Goal: Task Accomplishment & Management: Complete application form

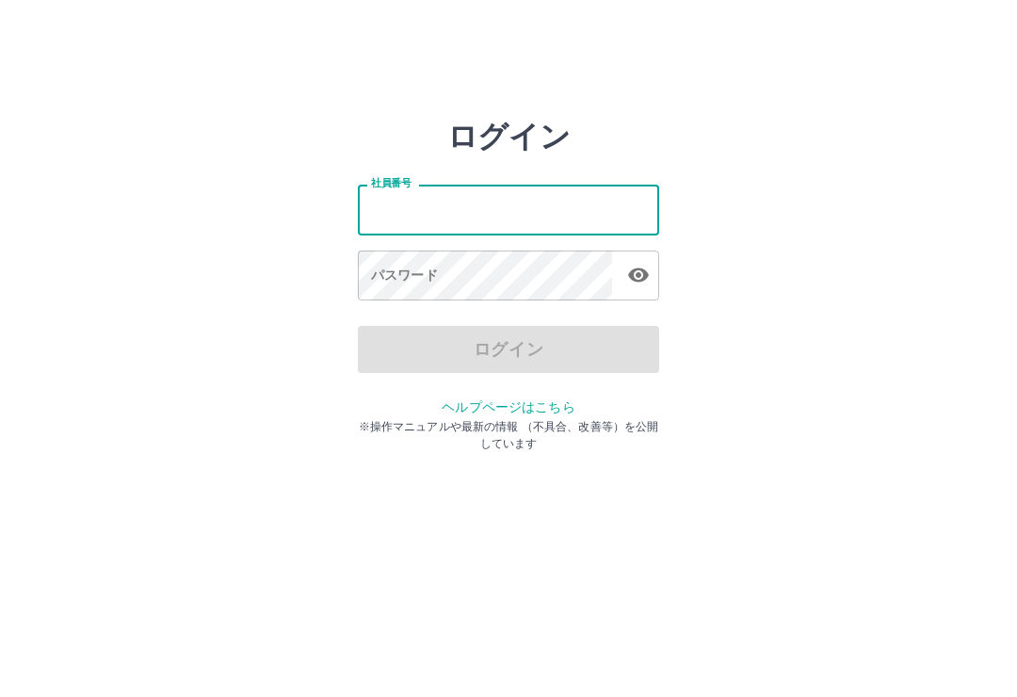
click at [814, 222] on div "ログイン 社員番号 社員番号 パスワード パスワード ログイン ヘルプページはこちら ※操作マニュアルや最新の情報 （不具合、改善等）を公開しています" at bounding box center [508, 269] width 1017 height 301
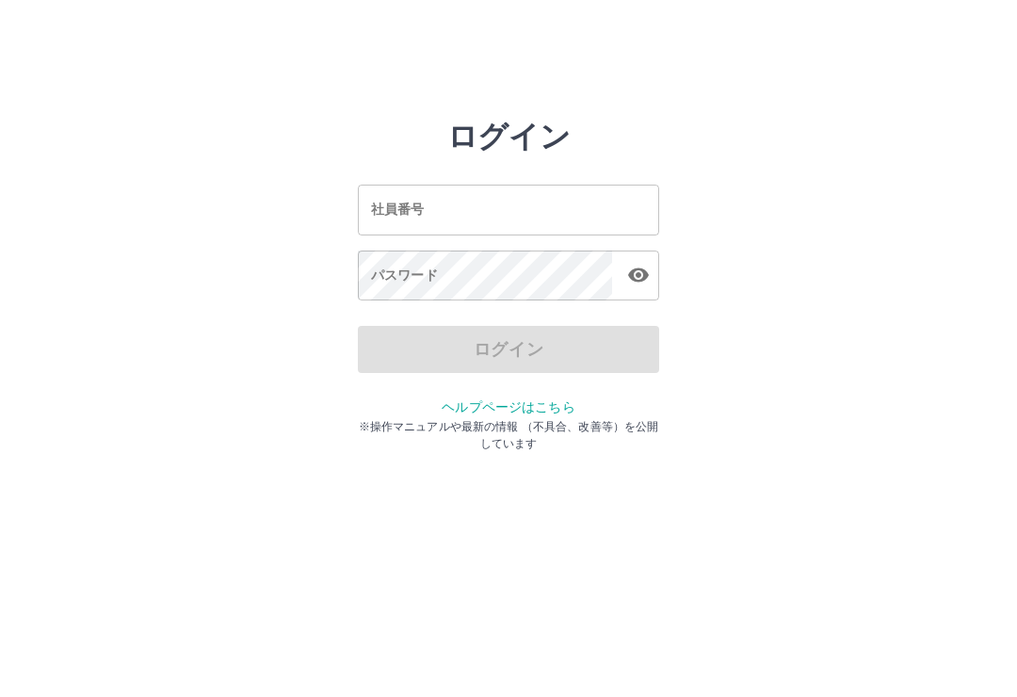
click at [461, 218] on input "社員番号" at bounding box center [508, 210] width 301 height 50
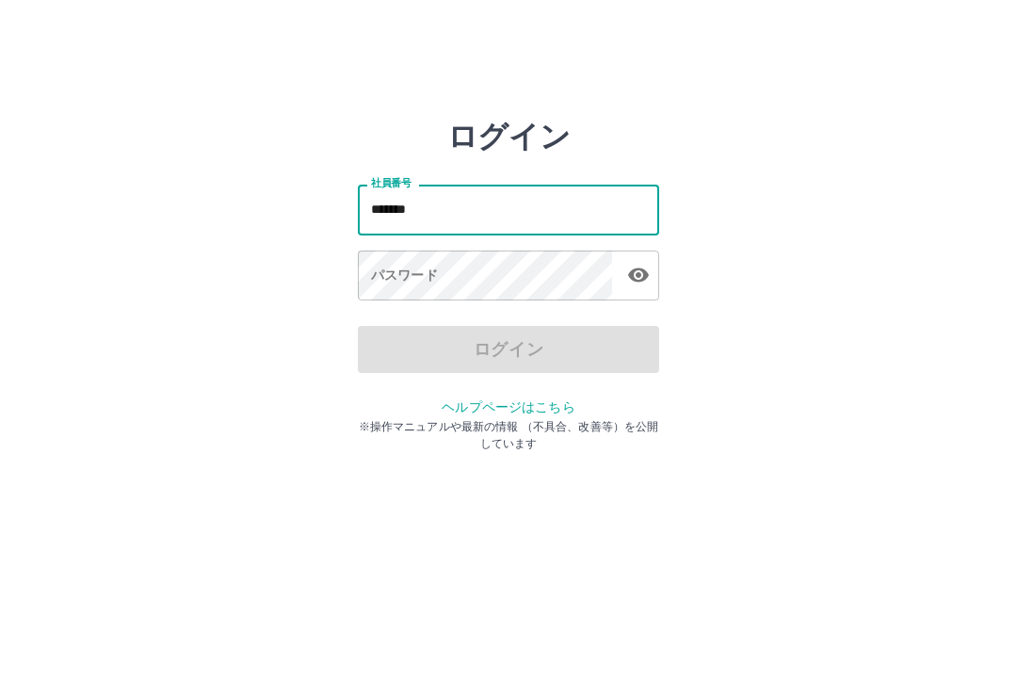
type input "*******"
click at [394, 274] on div "パスワード パスワード" at bounding box center [508, 276] width 301 height 53
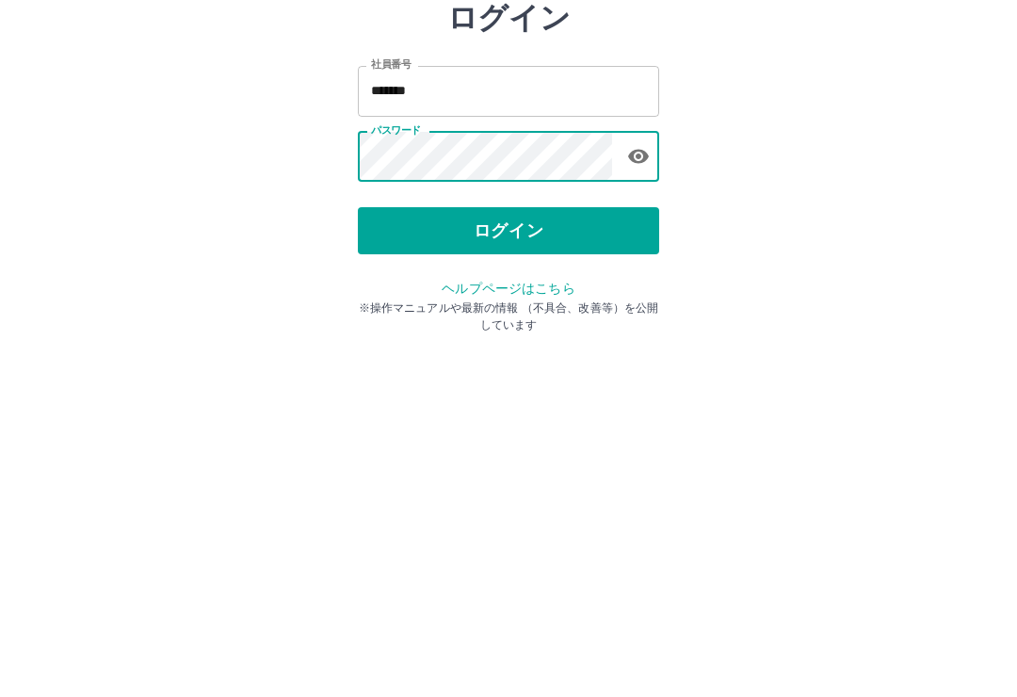
click at [521, 326] on button "ログイン" at bounding box center [508, 349] width 301 height 47
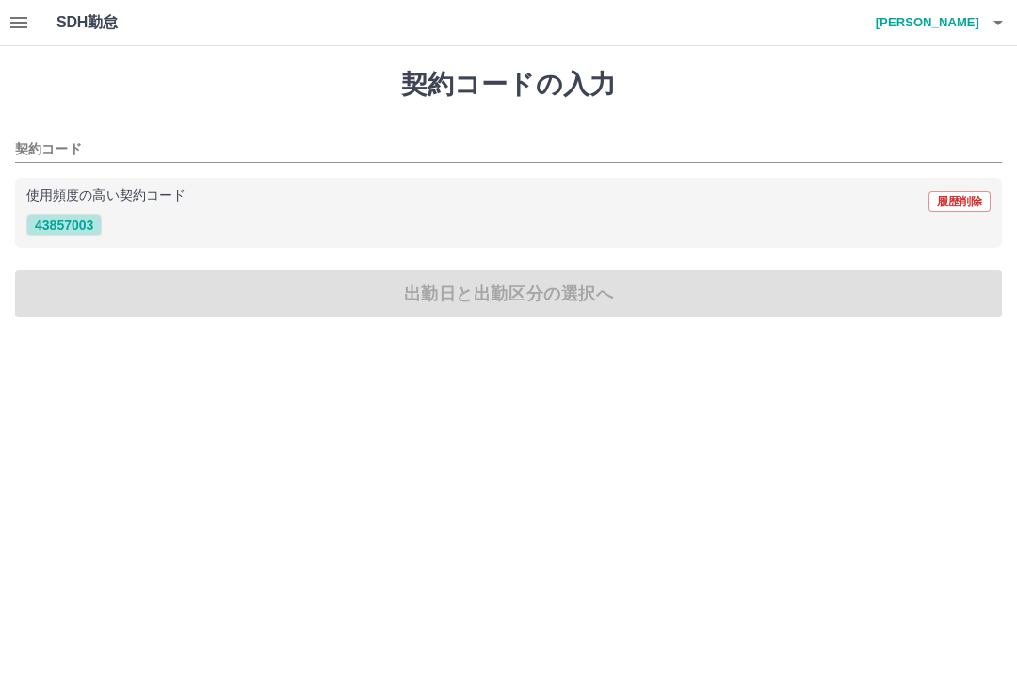
click at [63, 230] on button "43857003" at bounding box center [63, 225] width 75 height 23
type input "********"
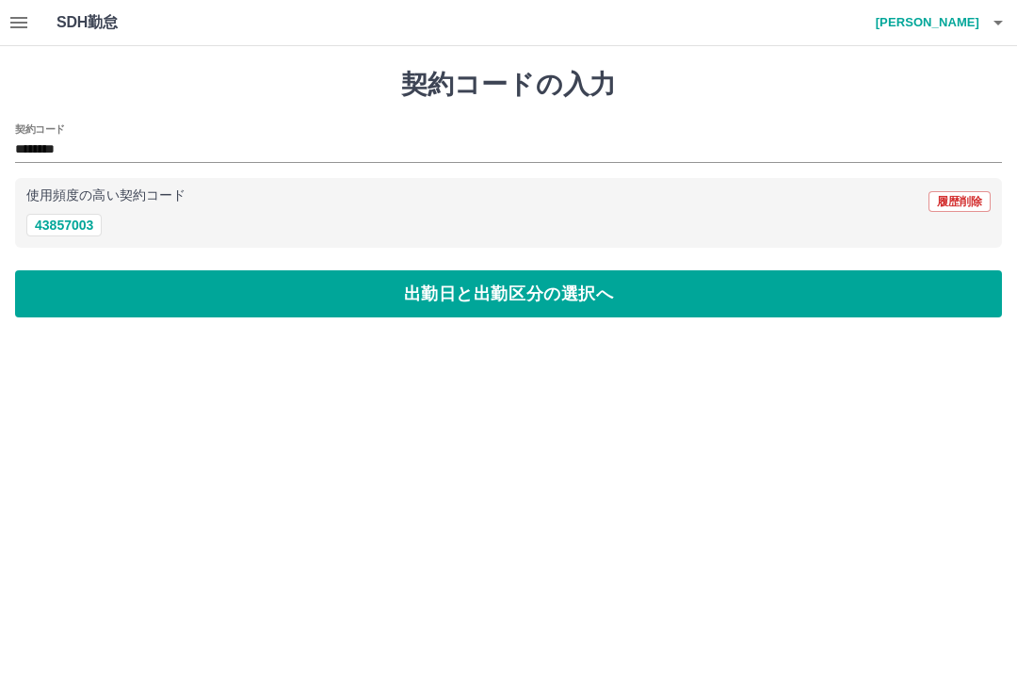
click at [512, 289] on button "出勤日と出勤区分の選択へ" at bounding box center [508, 293] width 987 height 47
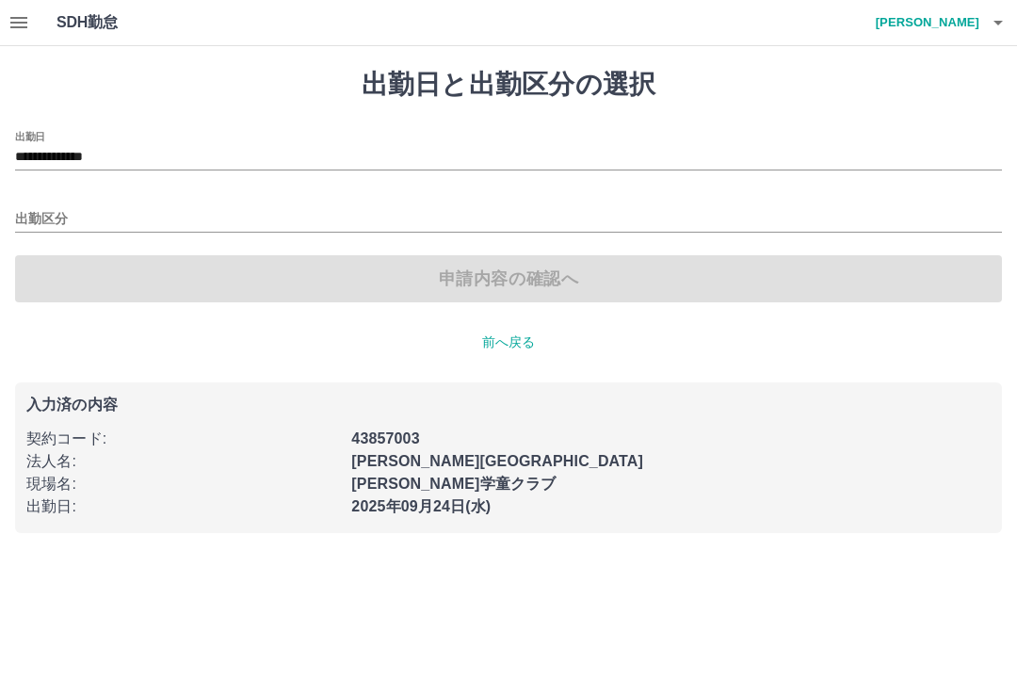
click at [72, 216] on input "出勤区分" at bounding box center [508, 220] width 987 height 24
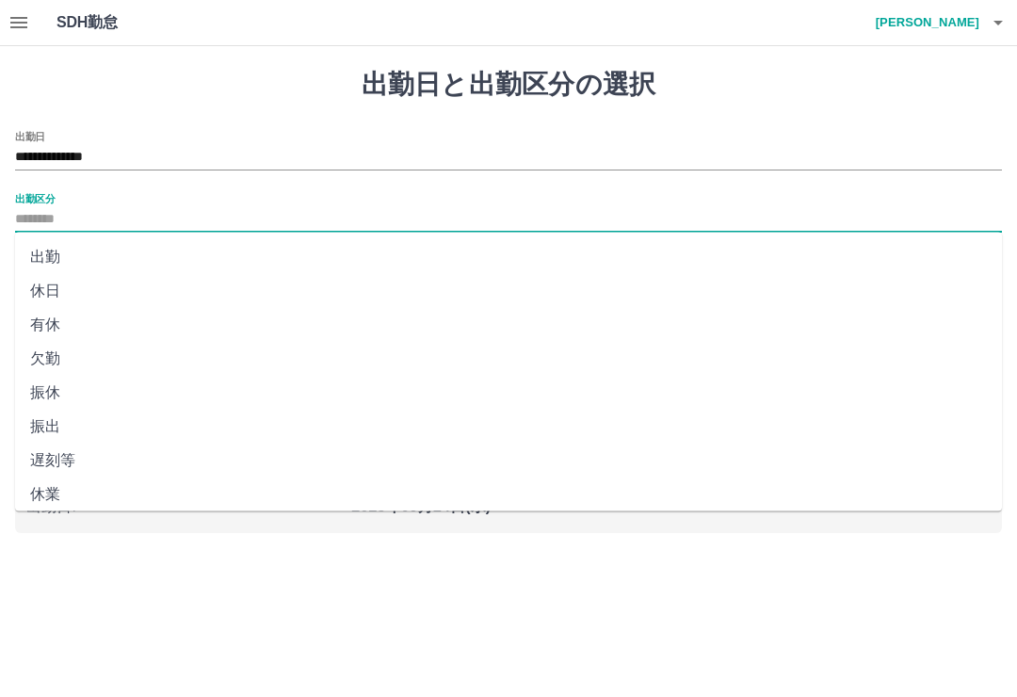
click at [91, 257] on li "出勤" at bounding box center [508, 257] width 987 height 34
type input "**"
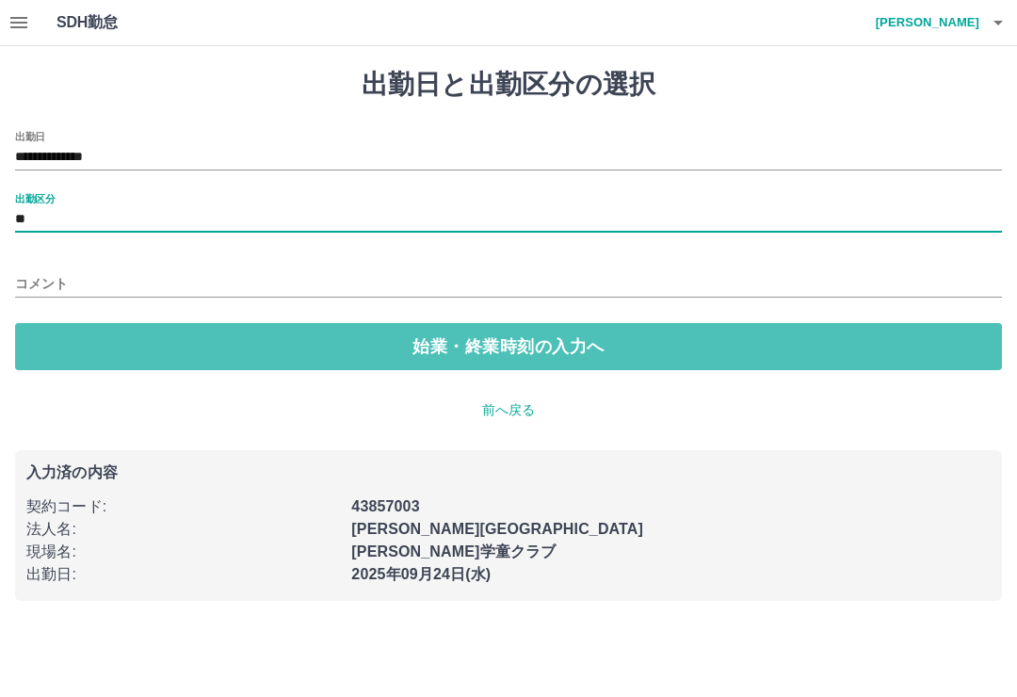
click at [480, 355] on button "始業・終業時刻の入力へ" at bounding box center [508, 346] width 987 height 47
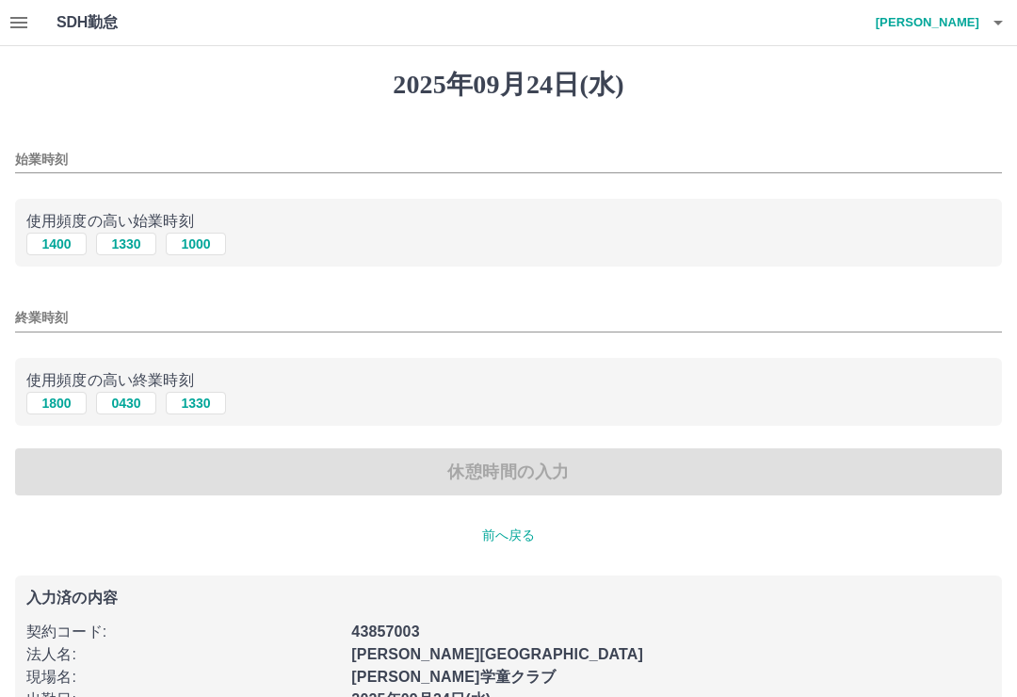
click at [133, 253] on button "1330" at bounding box center [126, 244] width 60 height 23
type input "****"
click at [63, 401] on button "1800" at bounding box center [56, 403] width 60 height 23
type input "****"
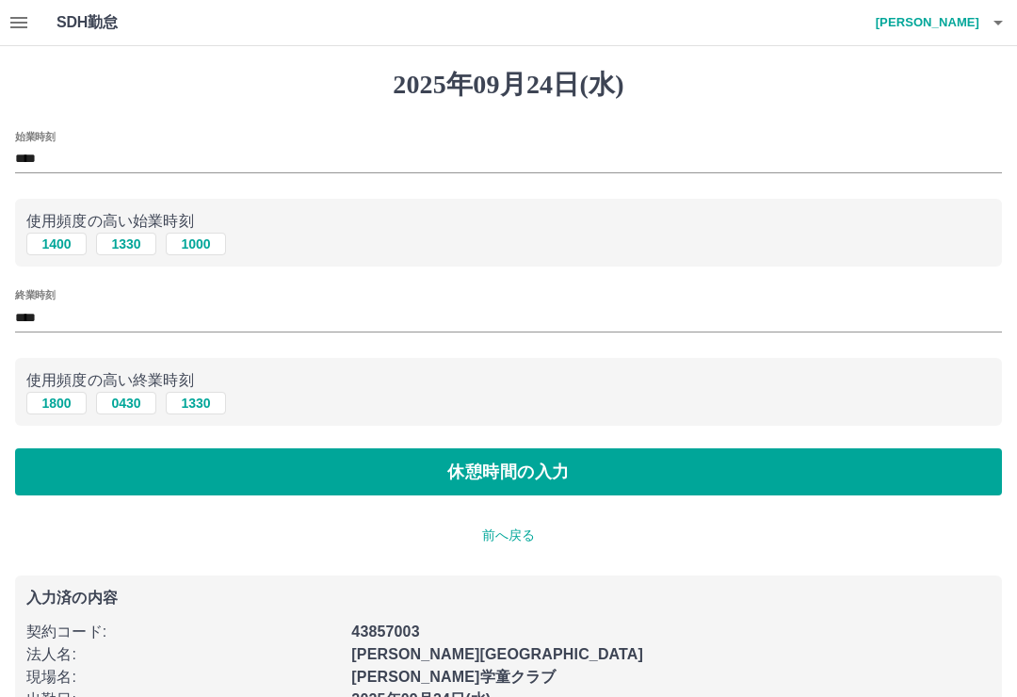
click at [493, 477] on button "休憩時間の入力" at bounding box center [508, 471] width 987 height 47
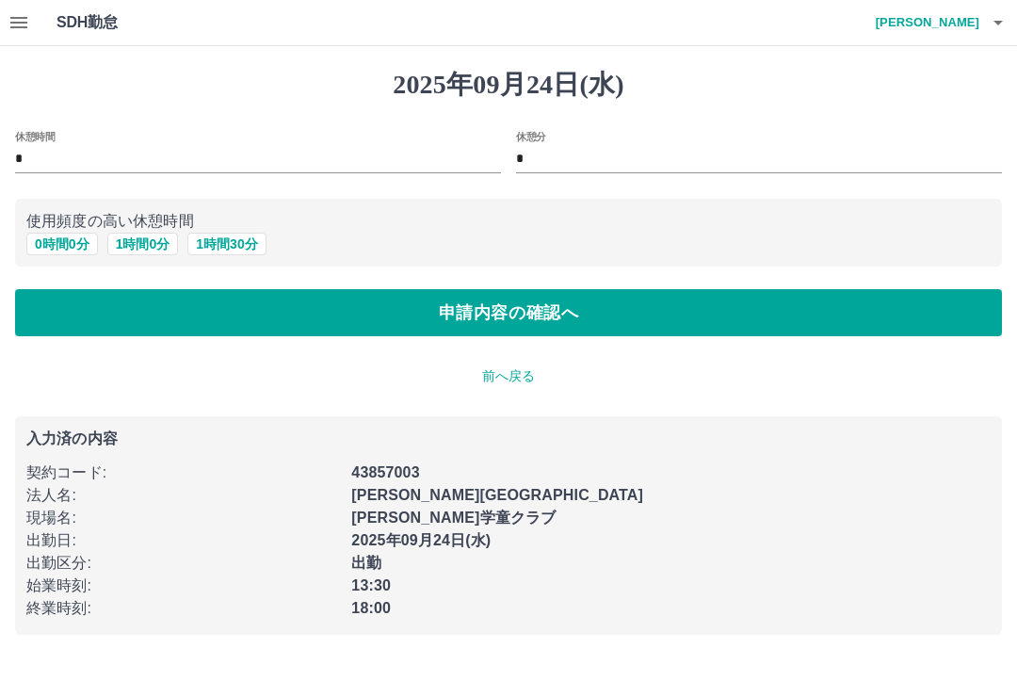
click at [489, 317] on button "申請内容の確認へ" at bounding box center [508, 312] width 987 height 47
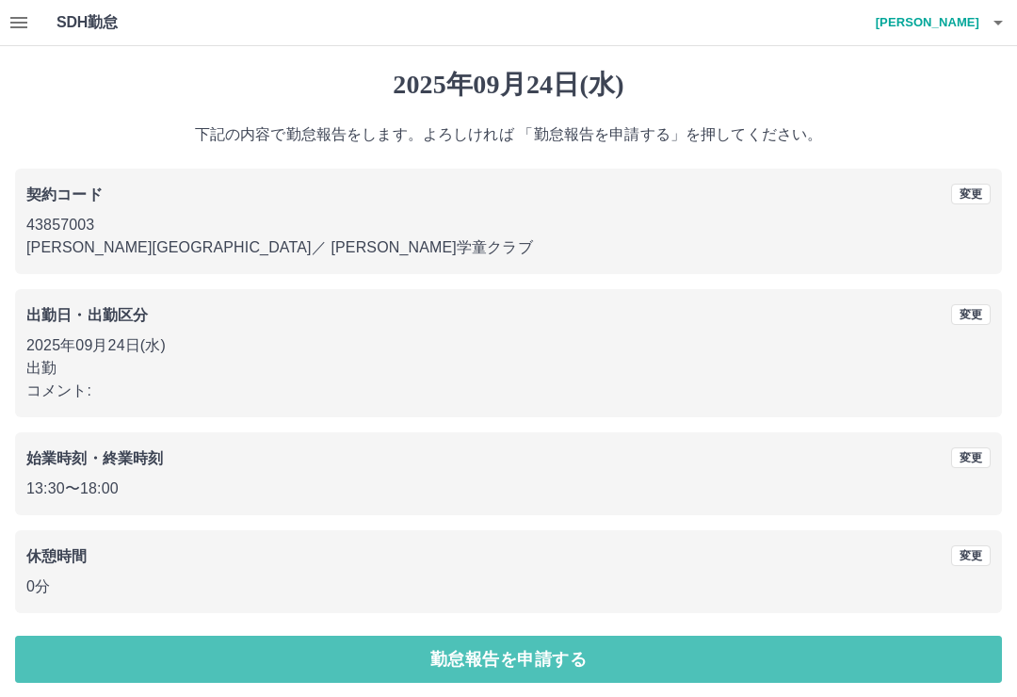
click at [487, 655] on button "勤怠報告を申請する" at bounding box center [508, 659] width 987 height 47
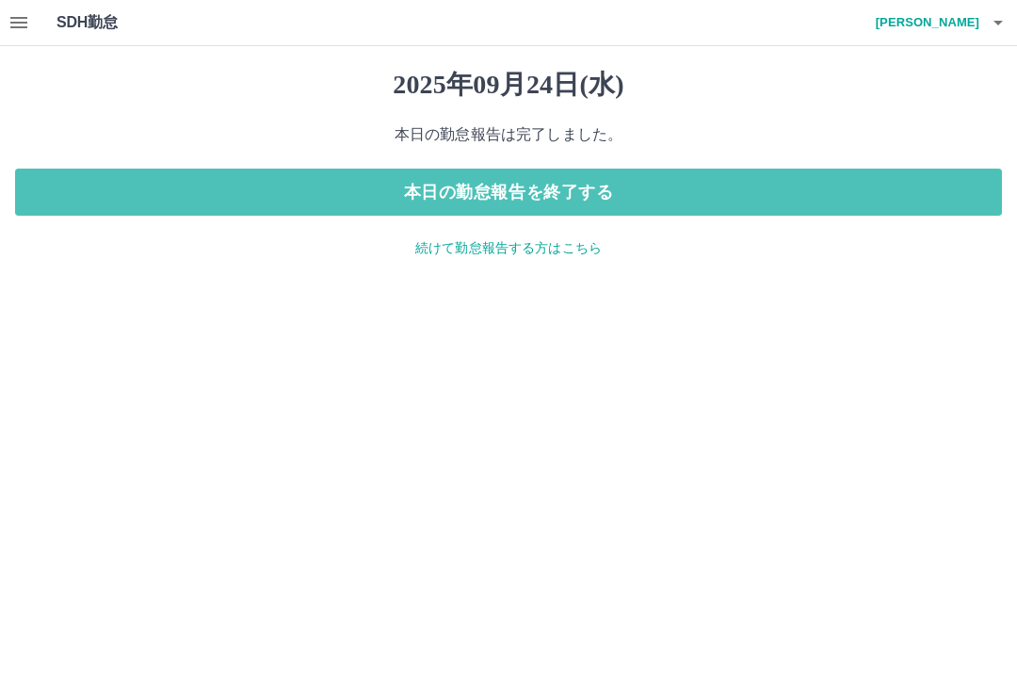
click at [481, 198] on button "本日の勤怠報告を終了する" at bounding box center [508, 192] width 987 height 47
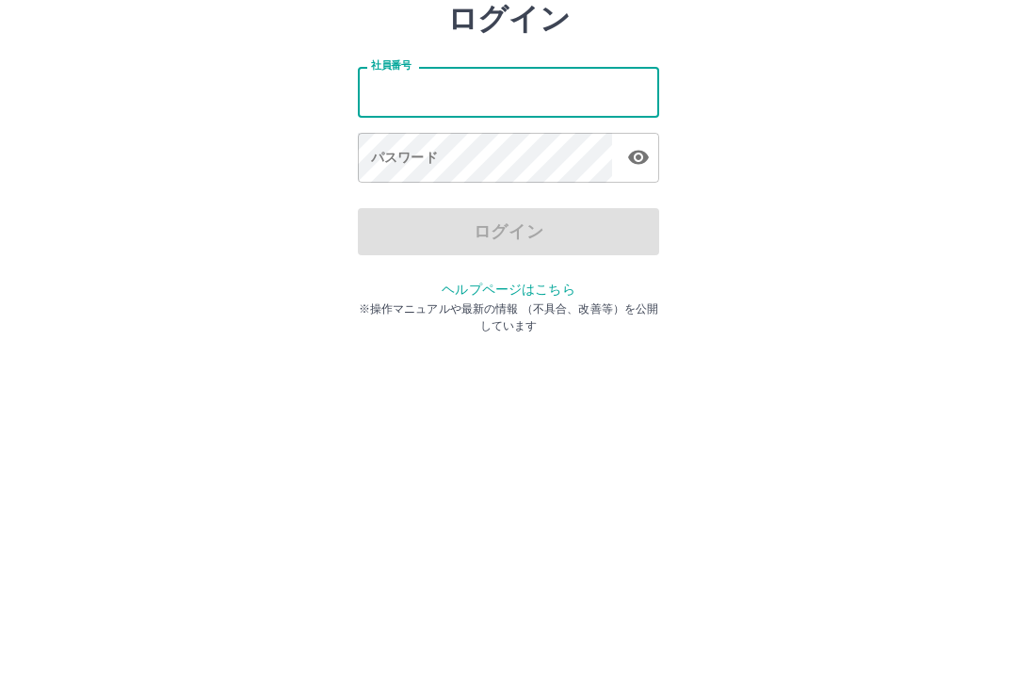
click at [823, 185] on div "ログイン 社員番号 社員番号 パスワード パスワード ログイン ヘルプページはこちら ※操作マニュアルや最新の情報 （不具合、改善等）を公開しています" at bounding box center [508, 269] width 1017 height 301
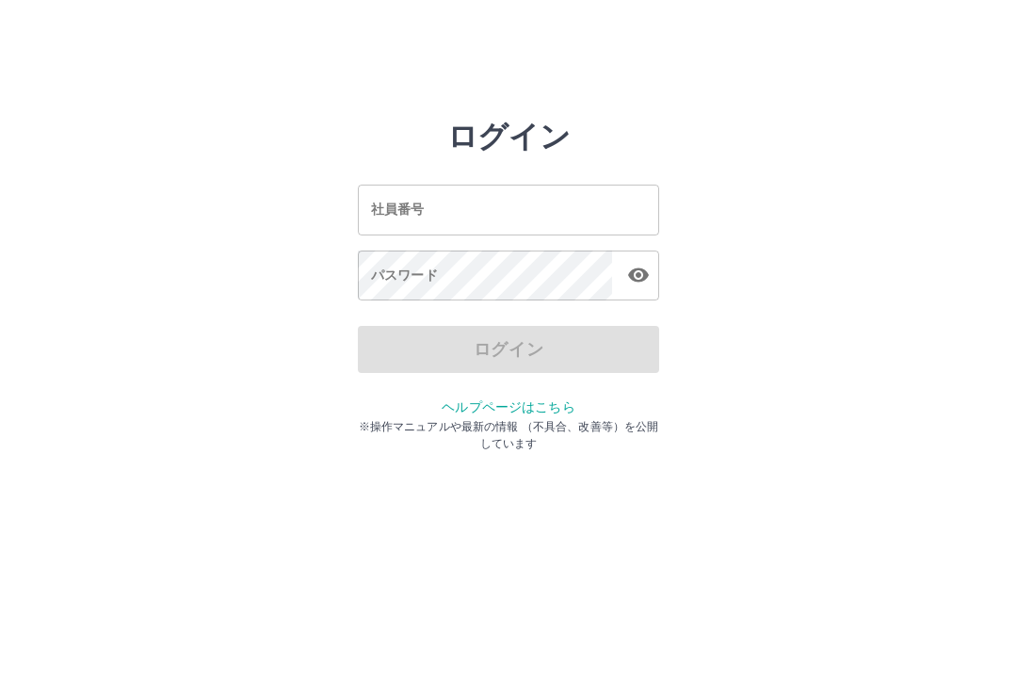
click at [503, 218] on input "社員番号" at bounding box center [508, 210] width 301 height 50
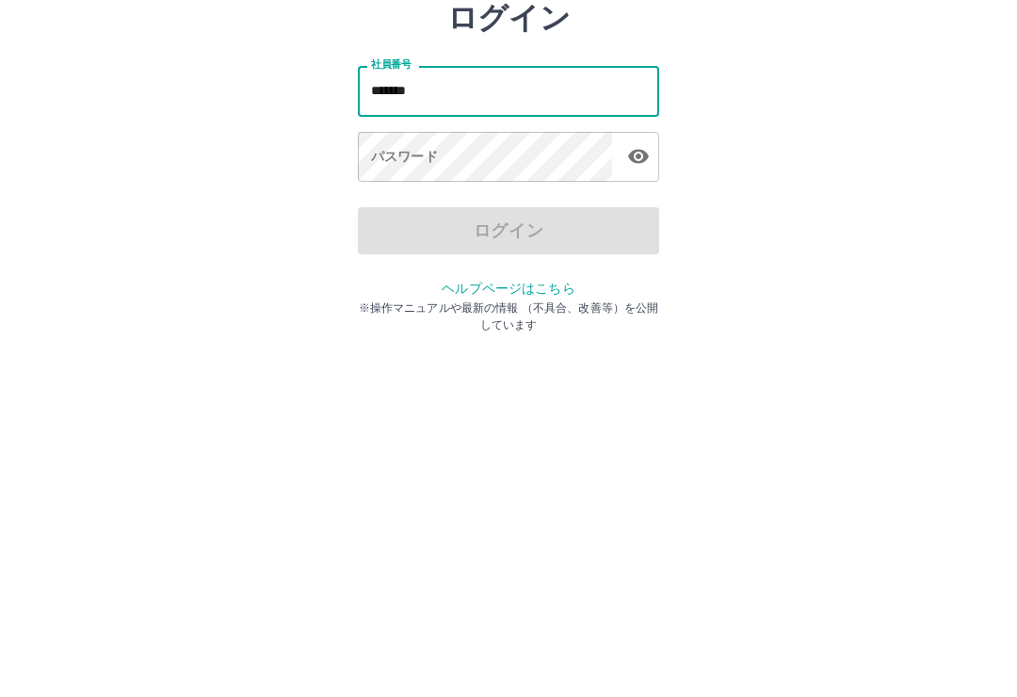
click at [628, 264] on icon "button" at bounding box center [638, 275] width 23 height 23
click at [552, 192] on div "**********" at bounding box center [508, 239] width 301 height 170
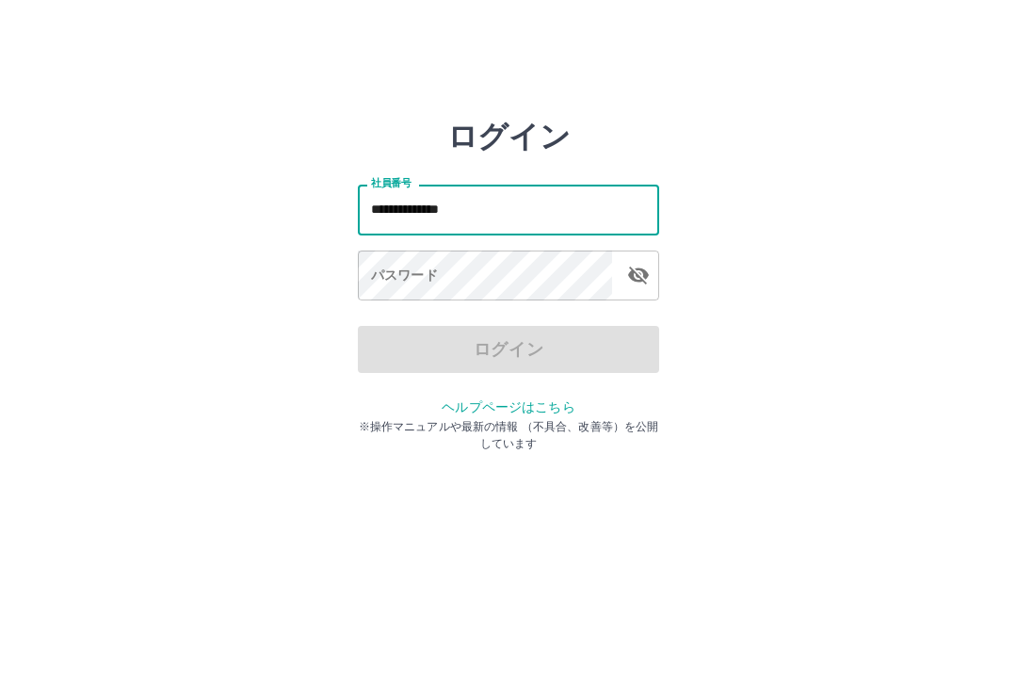
click at [619, 226] on input "**********" at bounding box center [508, 210] width 301 height 50
type input "*******"
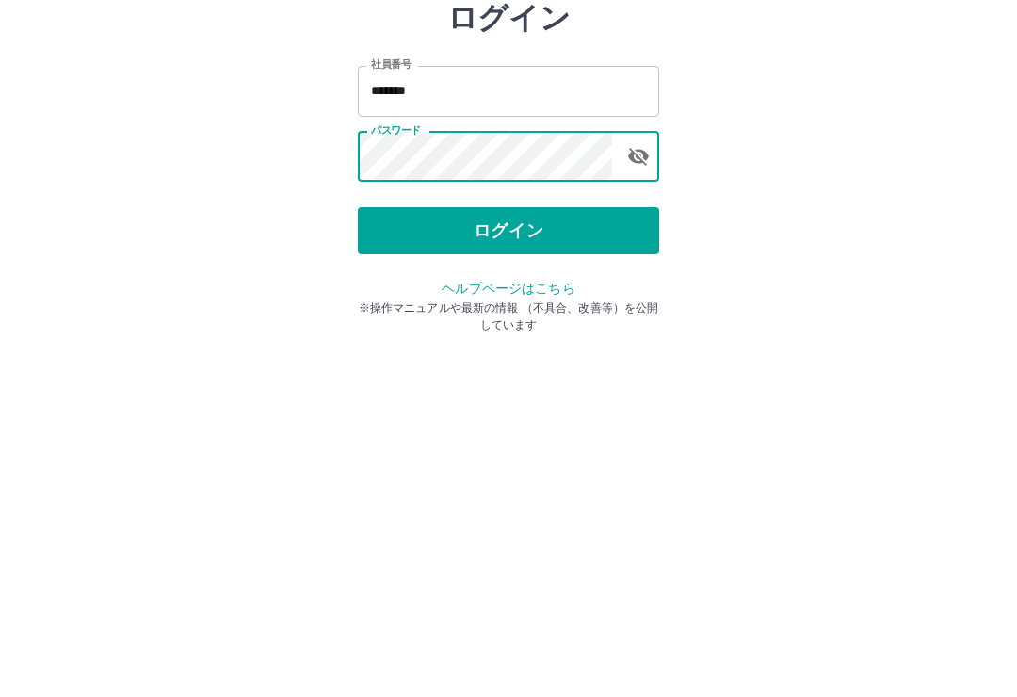
click at [597, 326] on button "ログイン" at bounding box center [508, 349] width 301 height 47
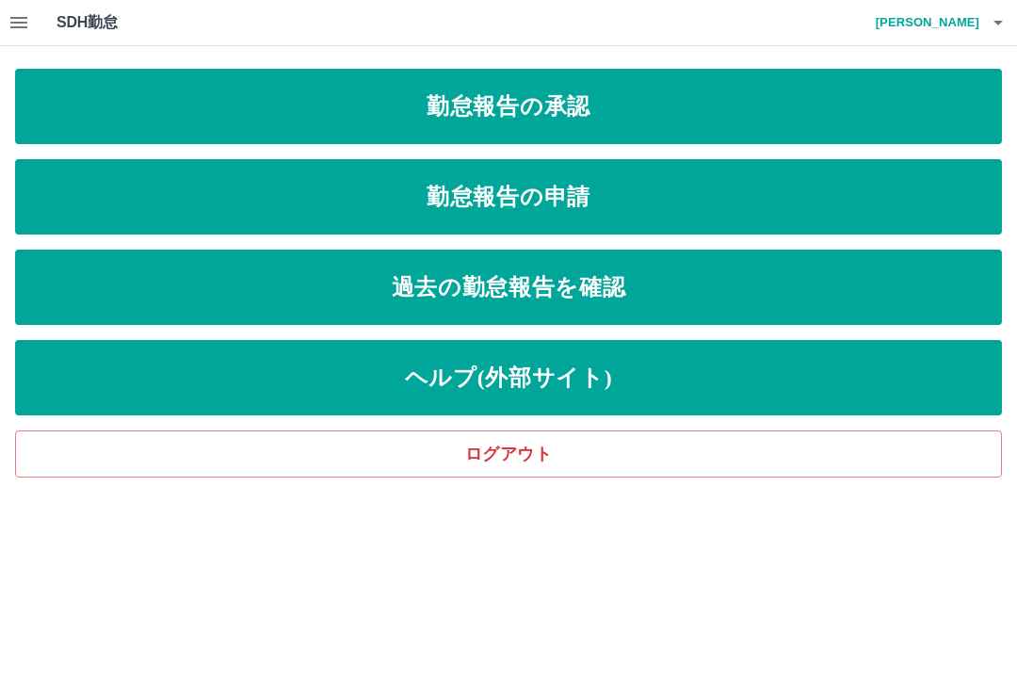
click at [624, 206] on link "勤怠報告の申請" at bounding box center [508, 196] width 987 height 75
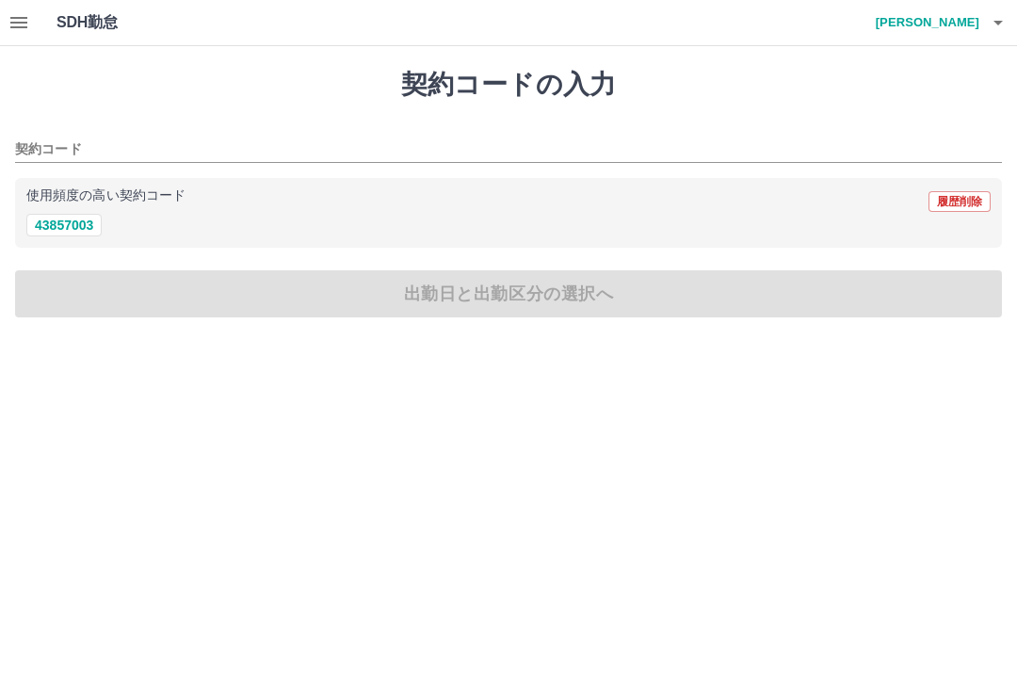
click at [87, 235] on button "43857003" at bounding box center [63, 225] width 75 height 23
type input "********"
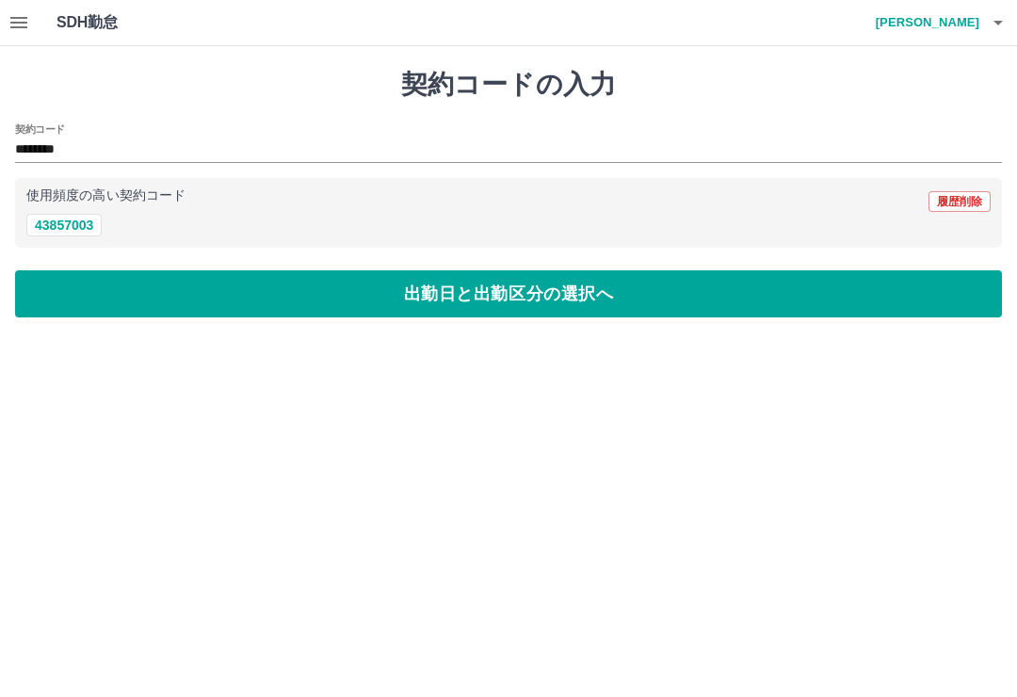
click at [678, 310] on button "出勤日と出勤区分の選択へ" at bounding box center [508, 293] width 987 height 47
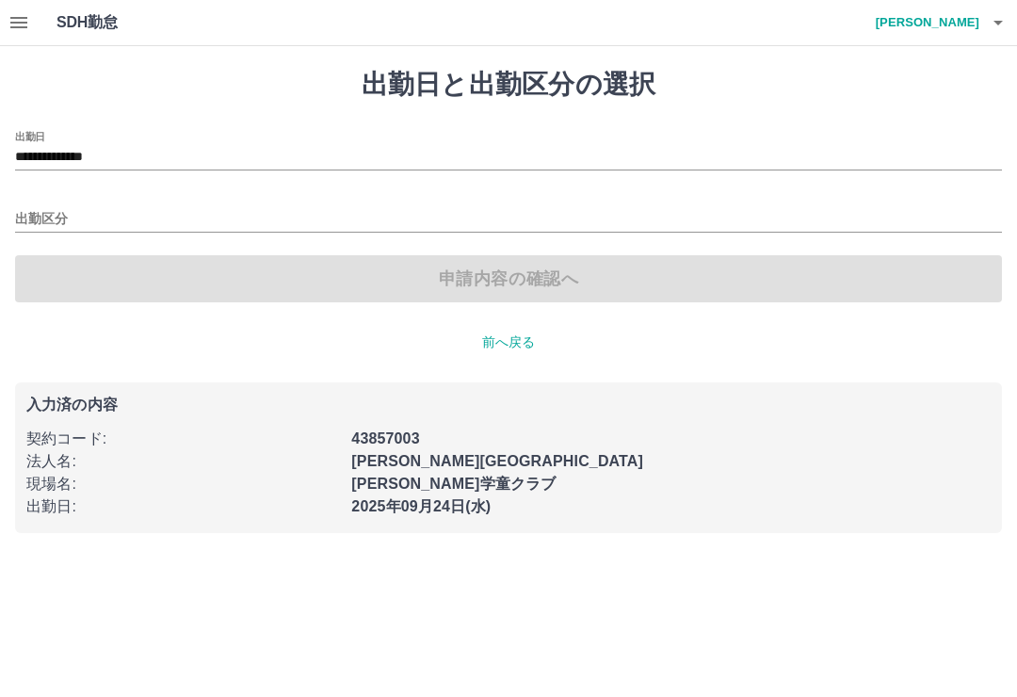
click at [40, 222] on input "出勤区分" at bounding box center [508, 220] width 987 height 24
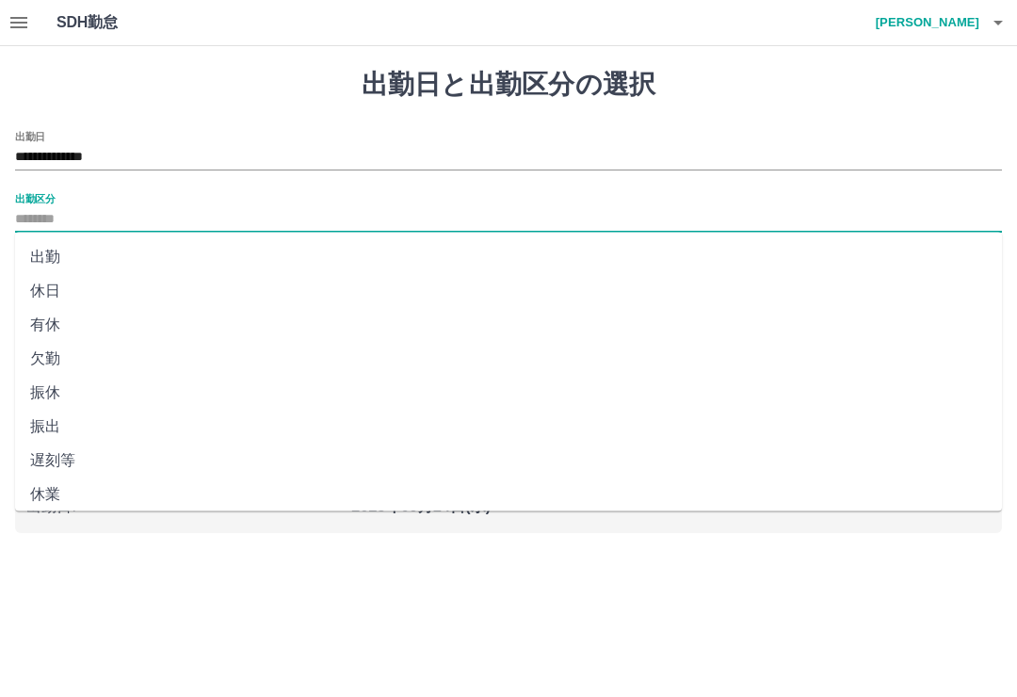
click at [54, 268] on li "出勤" at bounding box center [508, 257] width 987 height 34
type input "**"
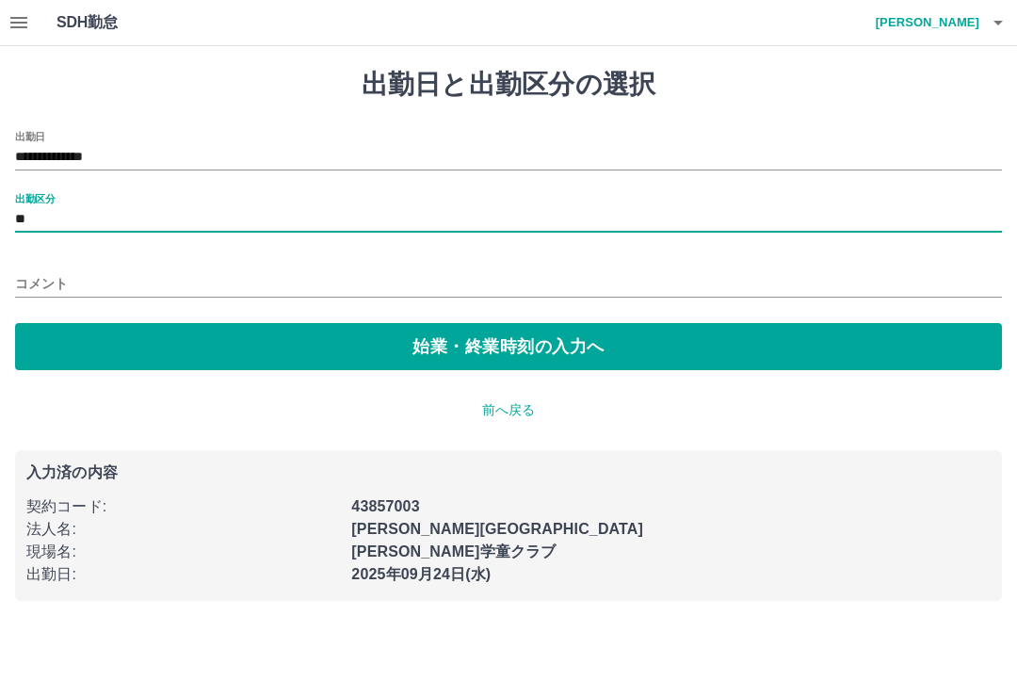
click at [530, 353] on button "始業・終業時刻の入力へ" at bounding box center [508, 346] width 987 height 47
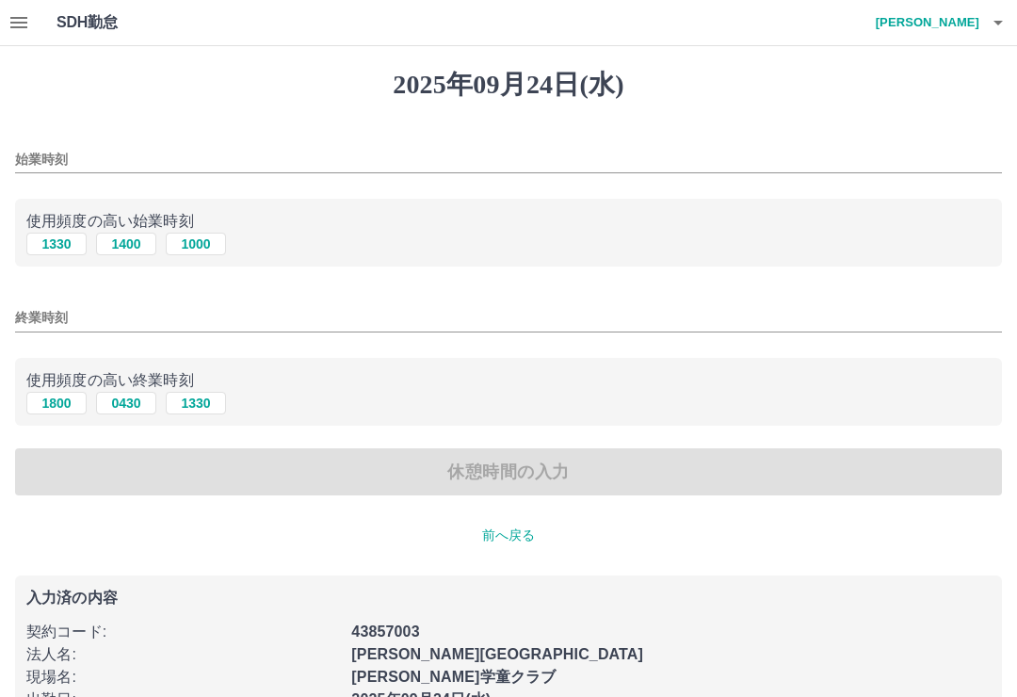
click at [67, 252] on button "1330" at bounding box center [56, 244] width 60 height 23
type input "****"
click at [69, 411] on button "1800" at bounding box center [56, 403] width 60 height 23
type input "****"
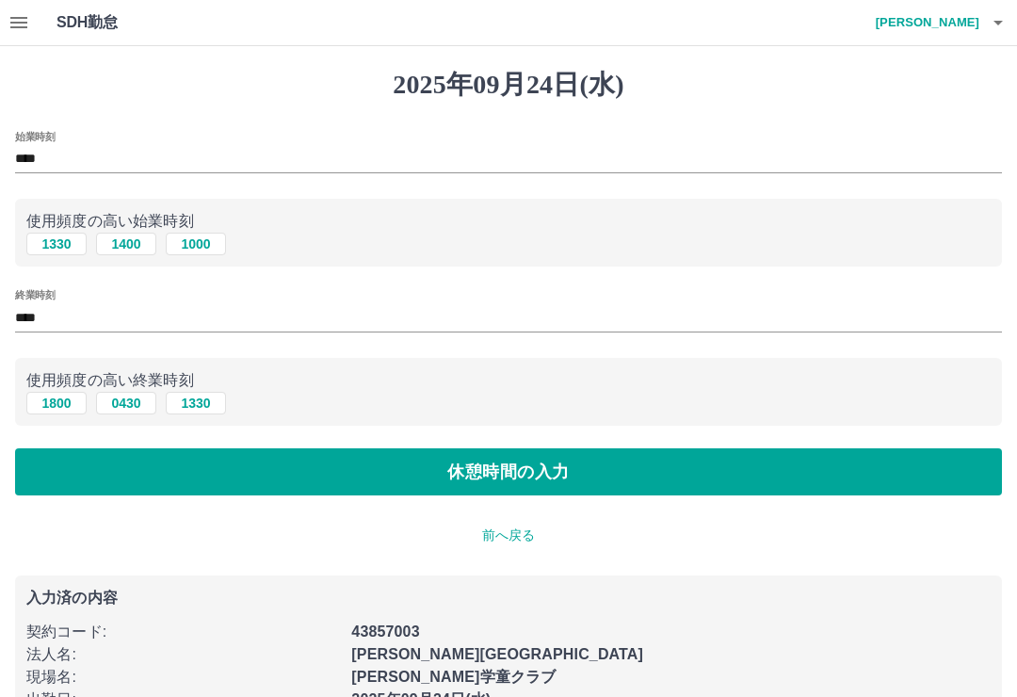
click at [647, 484] on button "休憩時間の入力" at bounding box center [508, 471] width 987 height 47
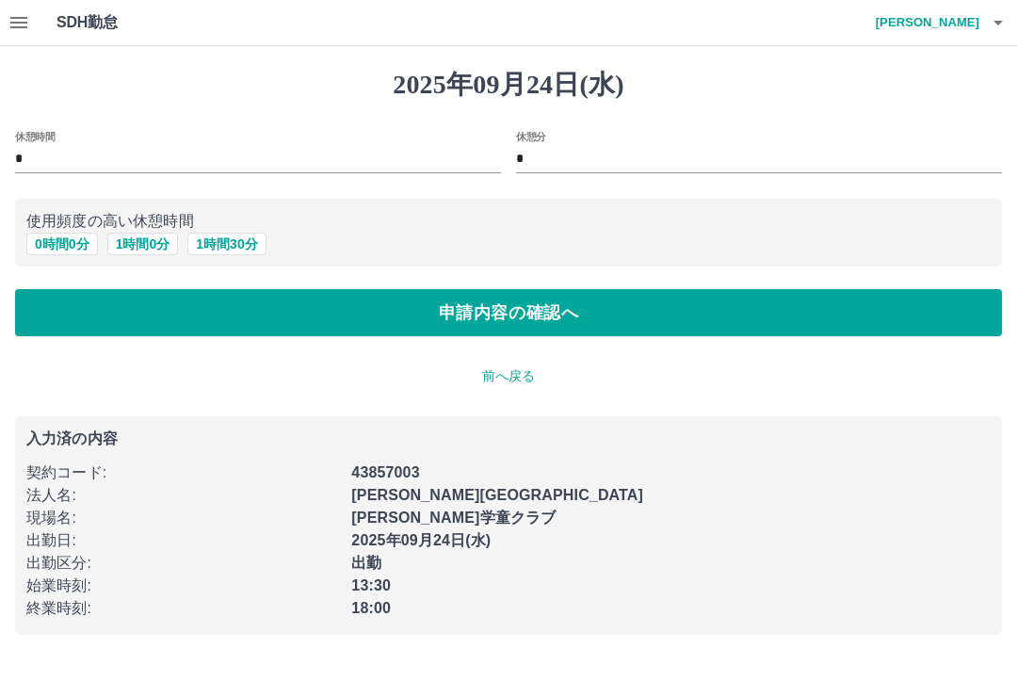
click at [640, 324] on button "申請内容の確認へ" at bounding box center [508, 312] width 987 height 47
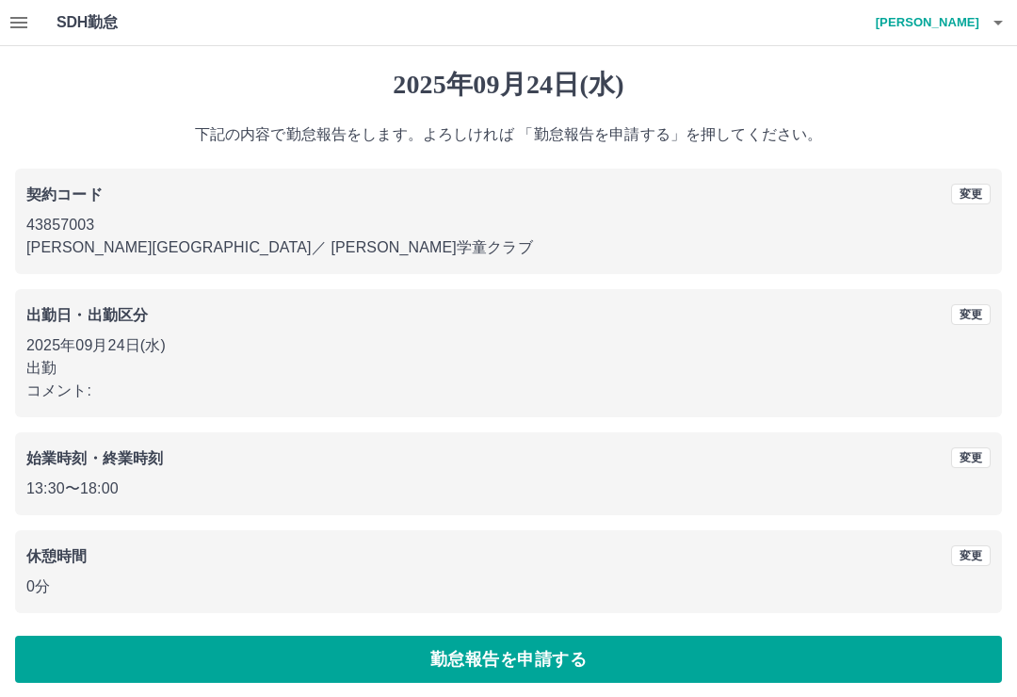
click at [613, 659] on button "勤怠報告を申請する" at bounding box center [508, 659] width 987 height 47
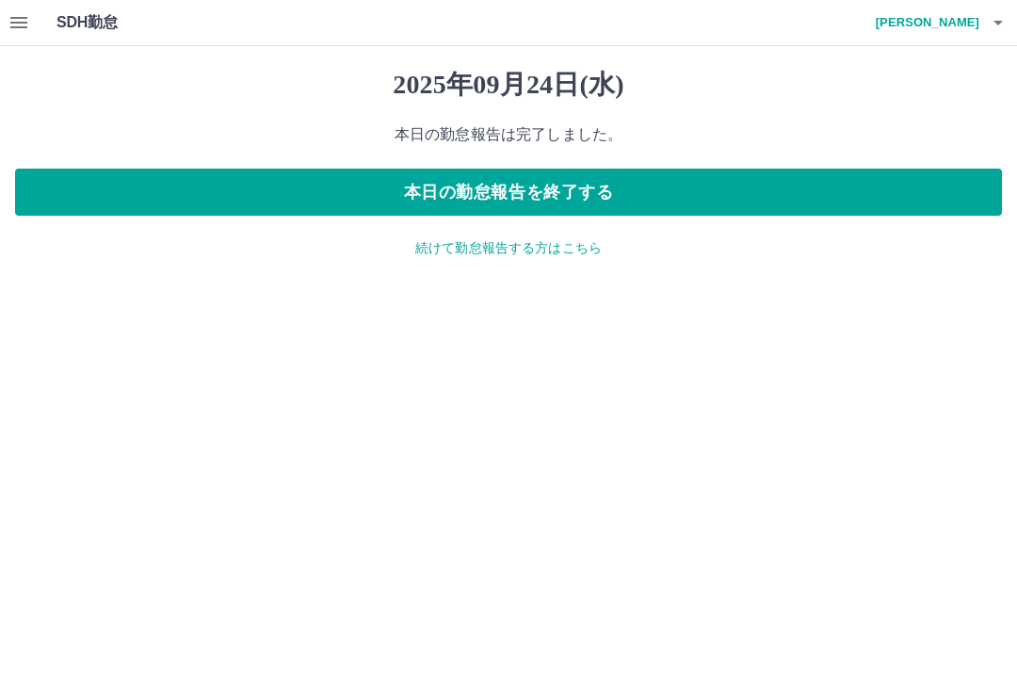
click at [621, 198] on button "本日の勤怠報告を終了する" at bounding box center [508, 192] width 987 height 47
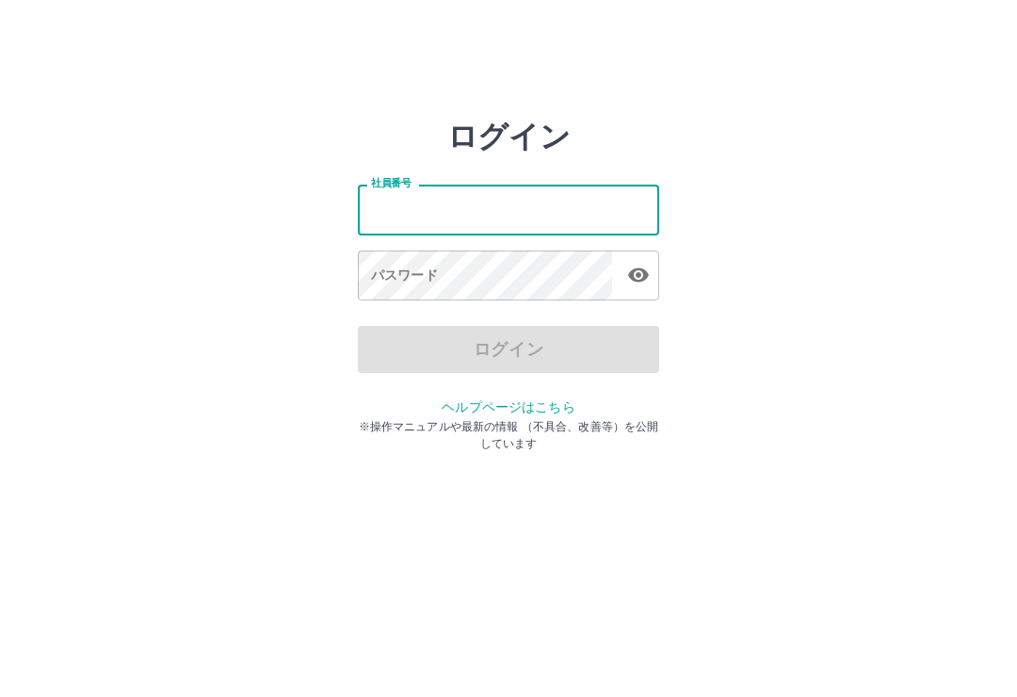
click at [811, 248] on div "ログイン 社員番号 社員番号 パスワード パスワード ログイン ヘルプページはこちら ※操作マニュアルや最新の情報 （不具合、改善等）を公開しています" at bounding box center [508, 269] width 1017 height 301
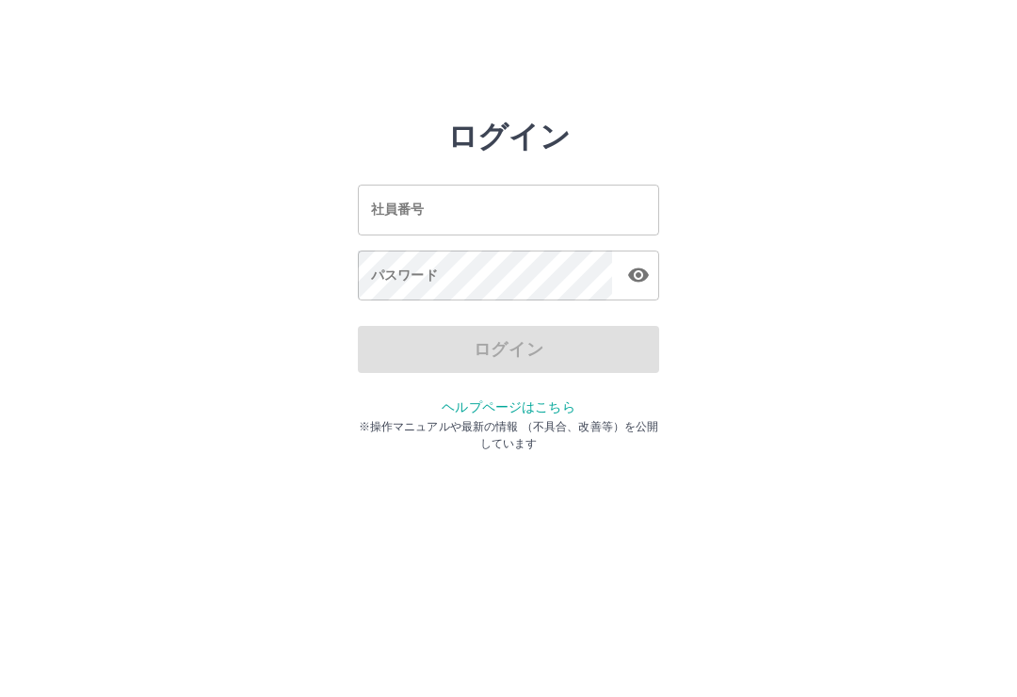
click at [531, 221] on input "社員番号" at bounding box center [508, 210] width 301 height 50
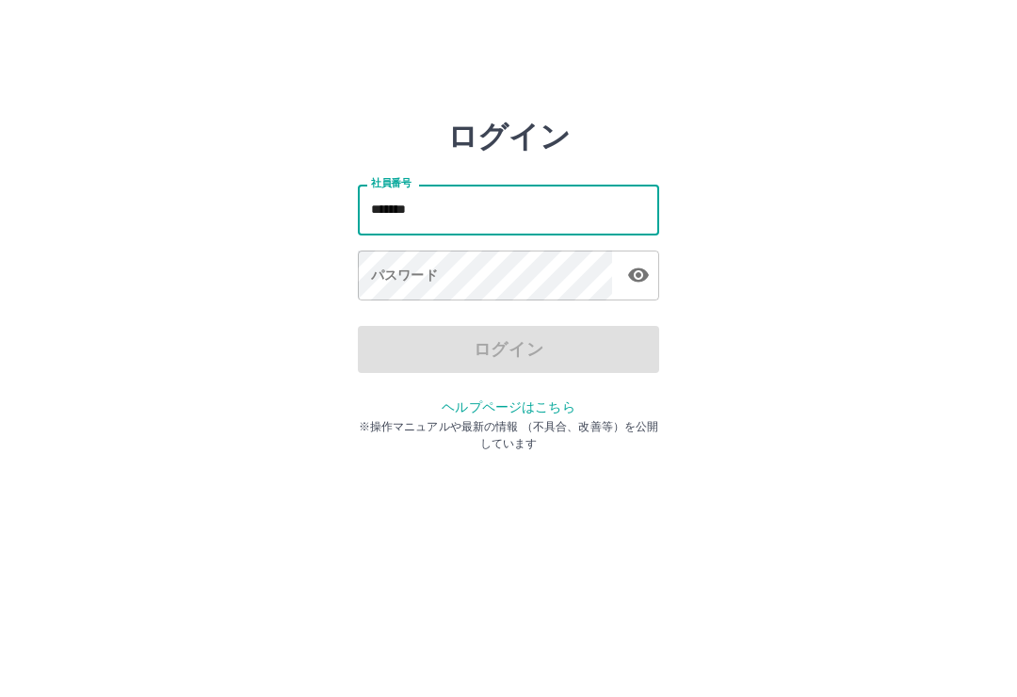
type input "*******"
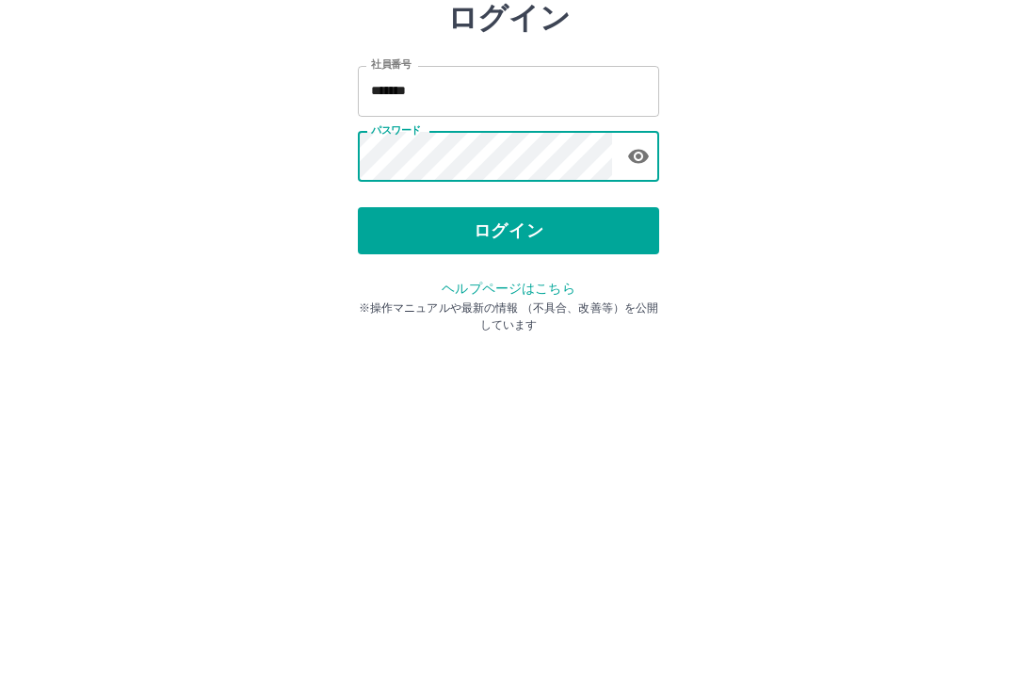
click at [572, 326] on button "ログイン" at bounding box center [508, 349] width 301 height 47
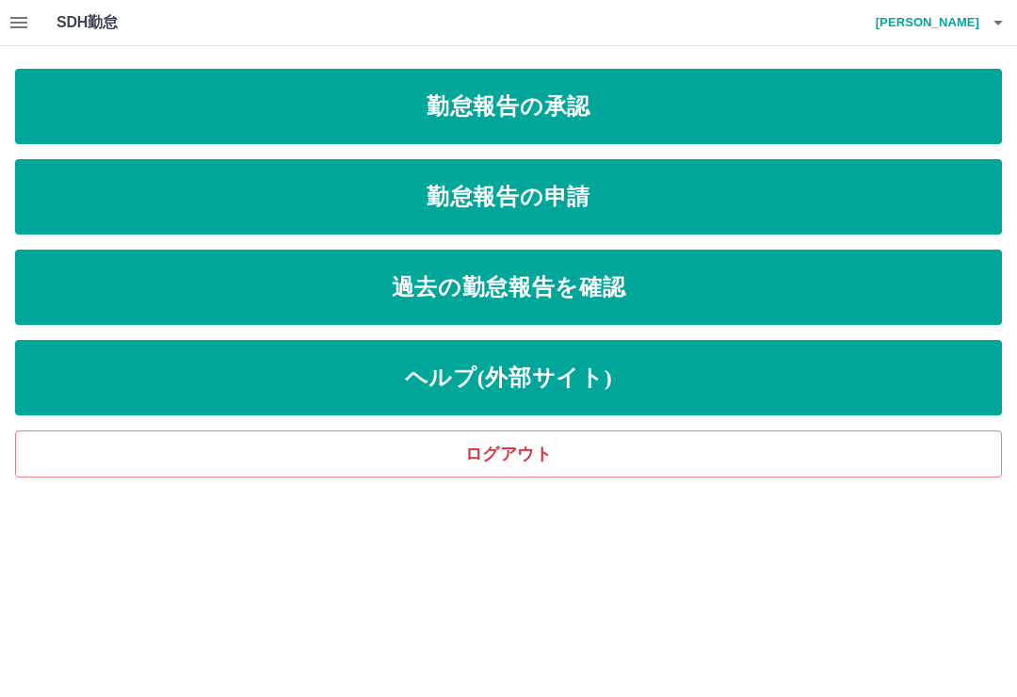
click at [651, 119] on link "勤怠報告の承認" at bounding box center [508, 106] width 987 height 75
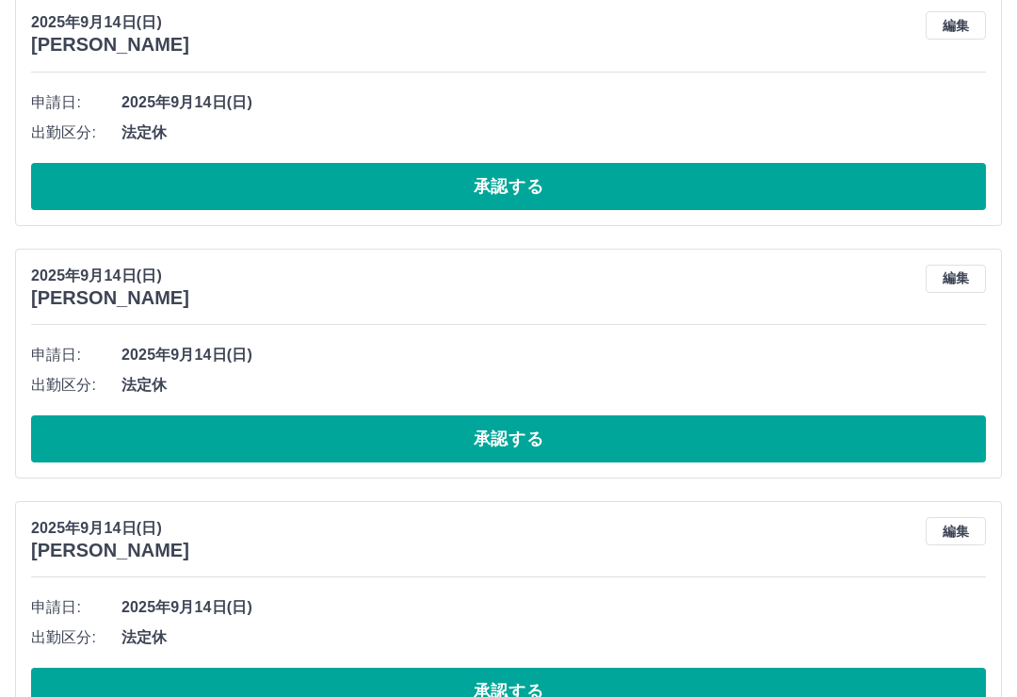
scroll to position [3625, 0]
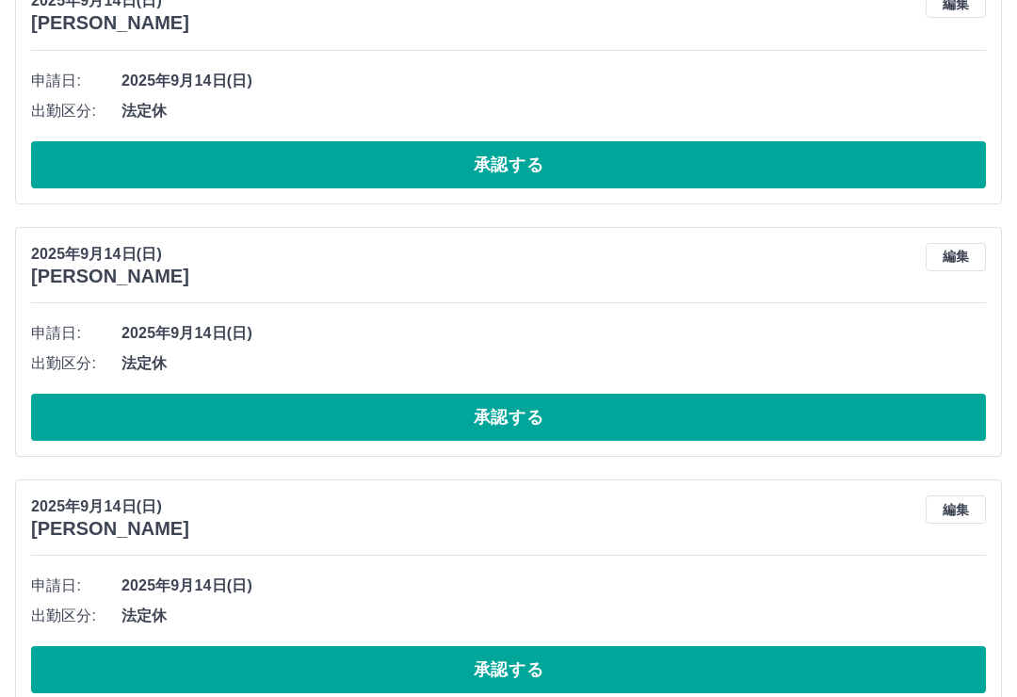
click at [721, 669] on button "承認する" at bounding box center [508, 669] width 955 height 47
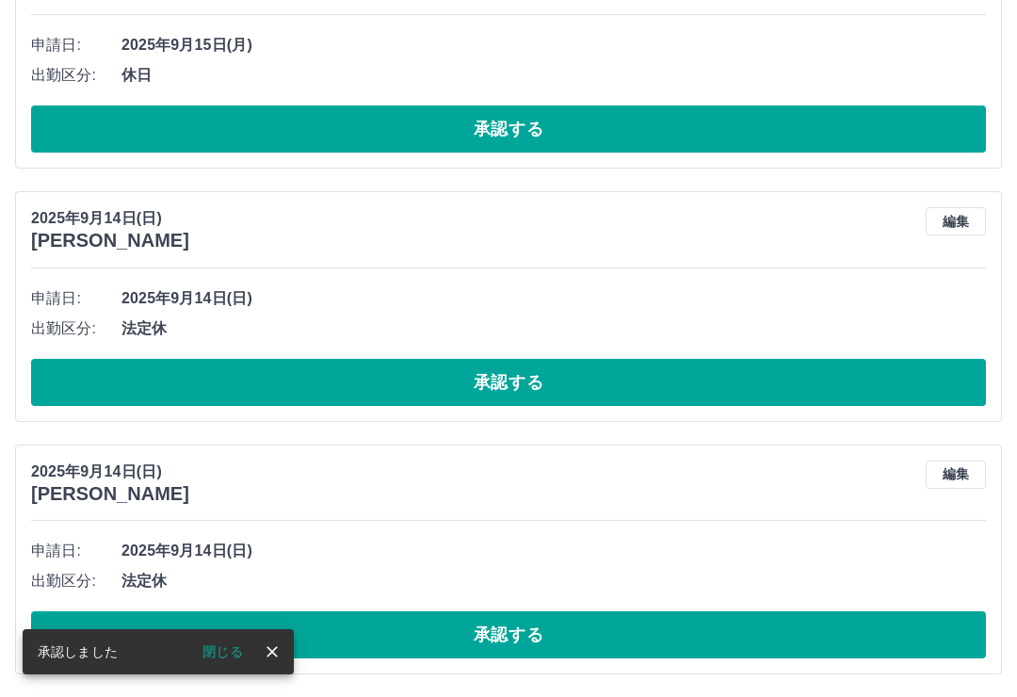
scroll to position [3373, 0]
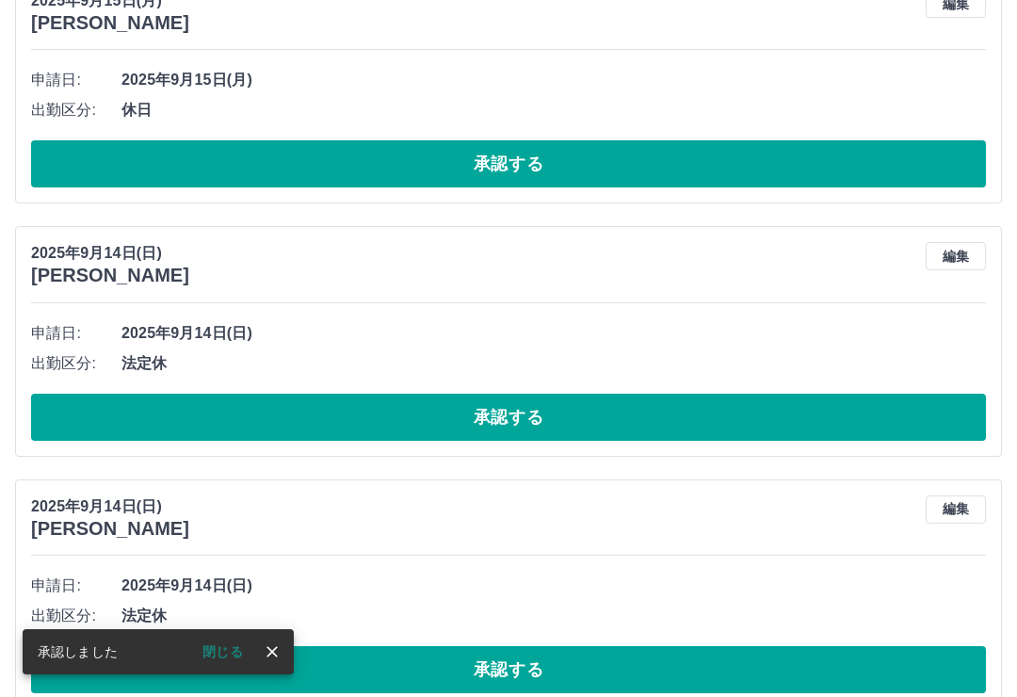
click at [282, 666] on button "close" at bounding box center [272, 651] width 28 height 28
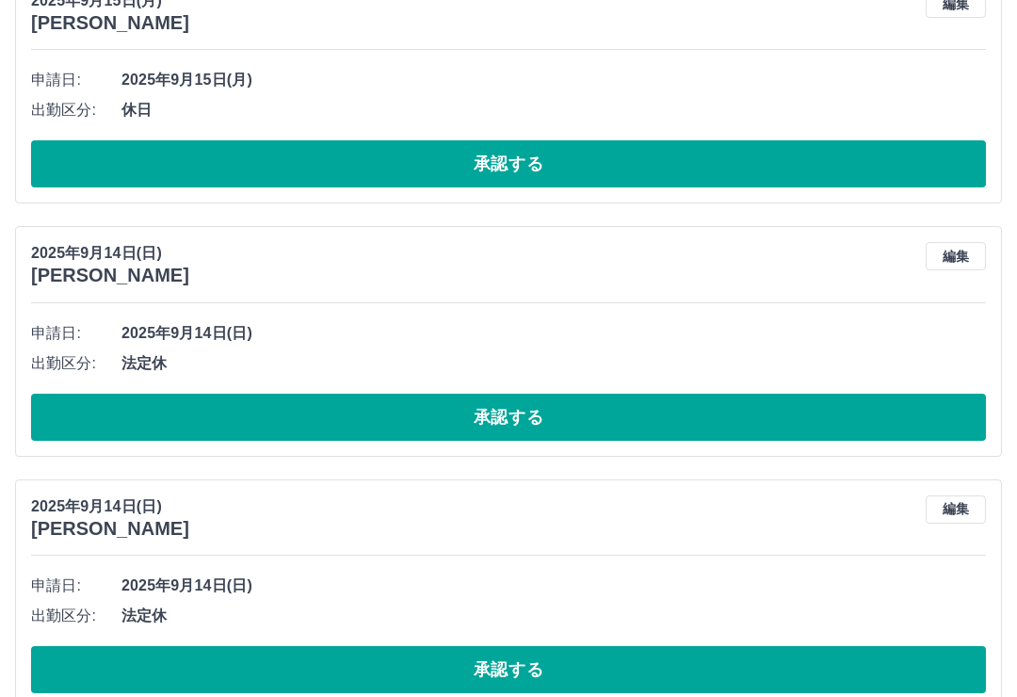
click at [676, 417] on button "承認する" at bounding box center [508, 417] width 955 height 47
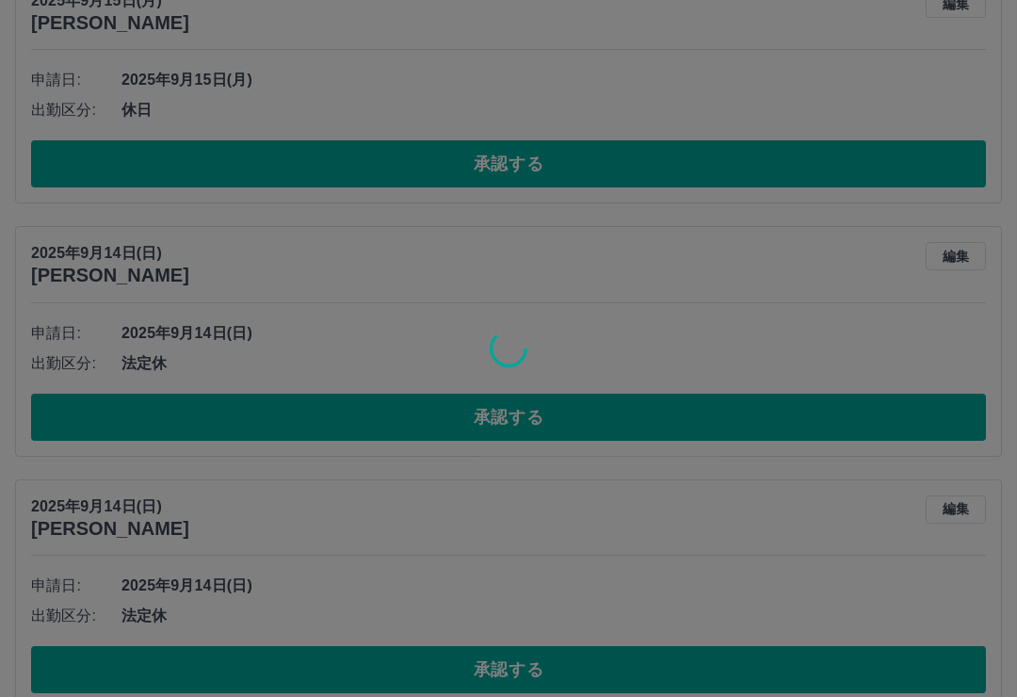
scroll to position [3120, 0]
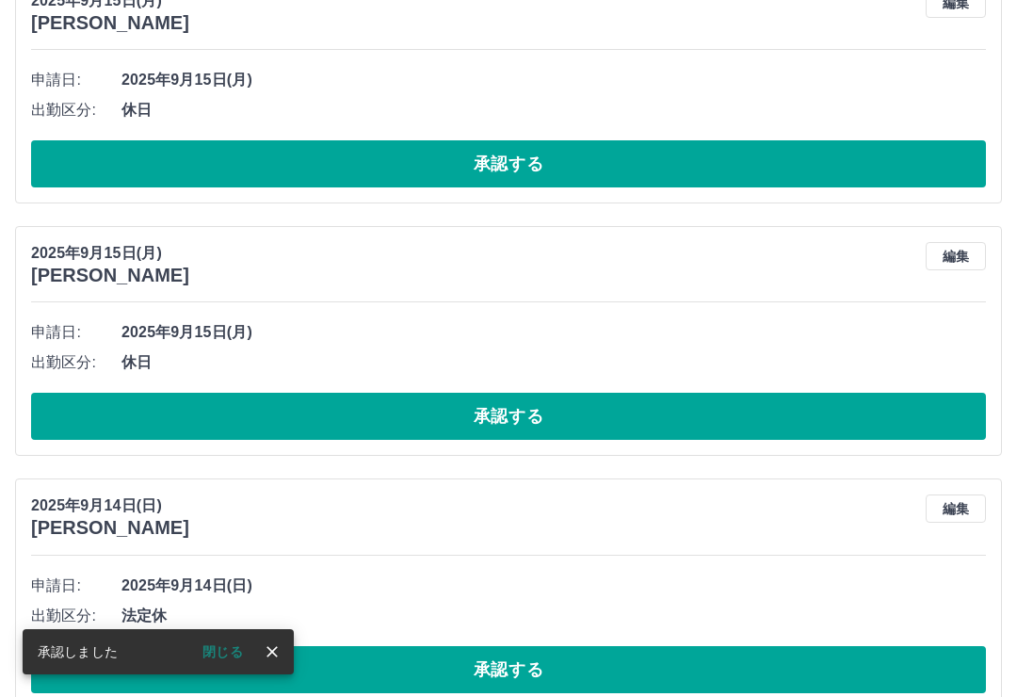
click at [285, 666] on button "close" at bounding box center [272, 651] width 28 height 28
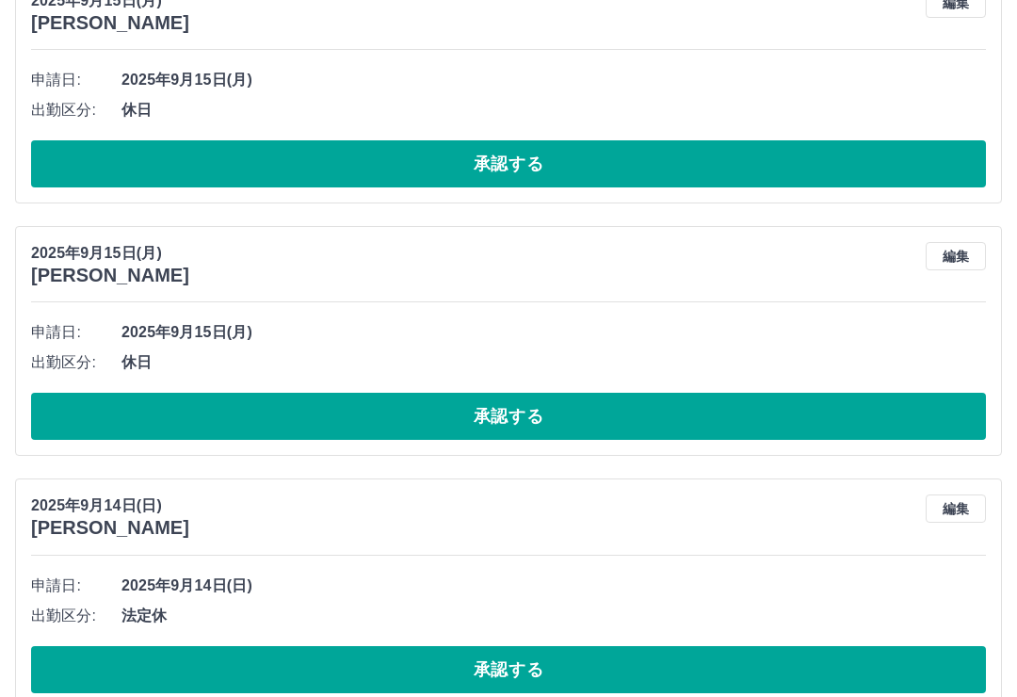
click at [560, 667] on button "承認する" at bounding box center [508, 669] width 955 height 47
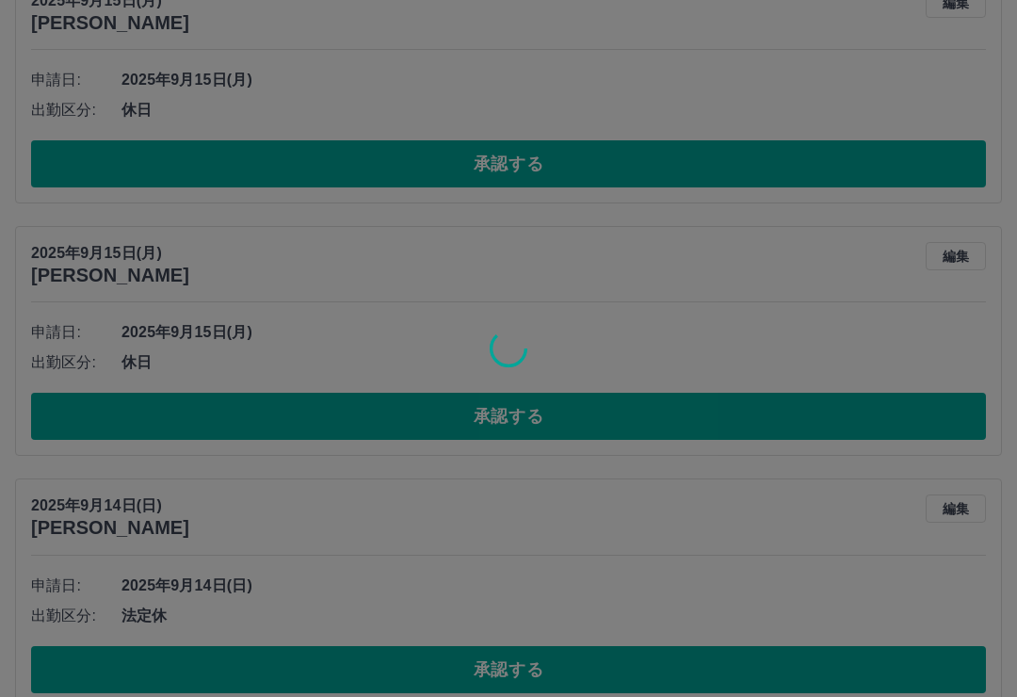
scroll to position [2868, 0]
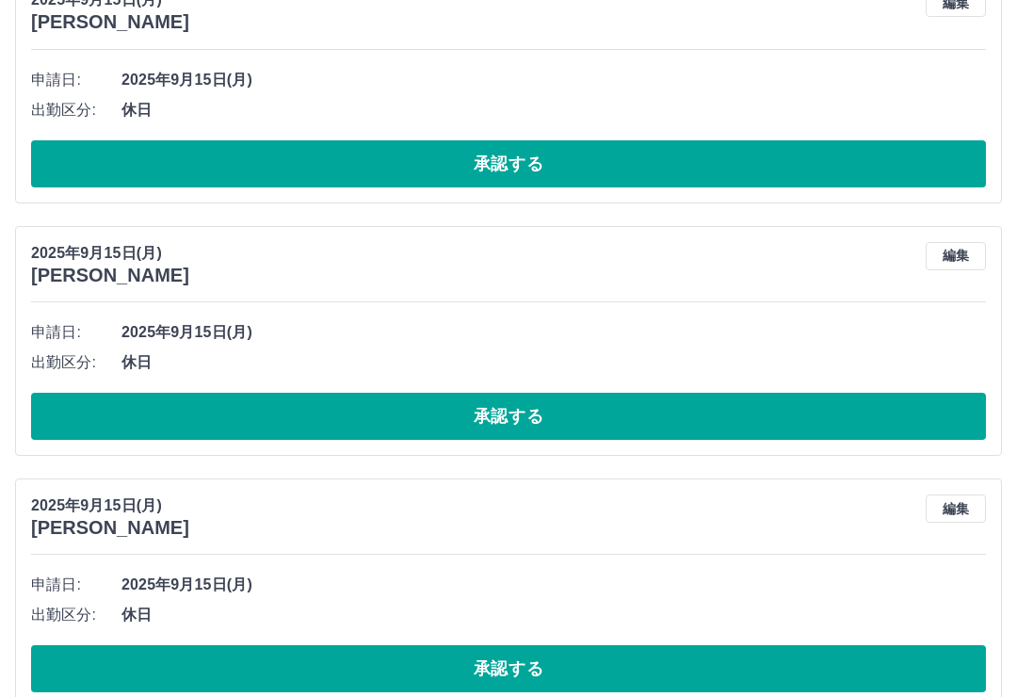
click at [619, 669] on button "承認する" at bounding box center [508, 668] width 955 height 47
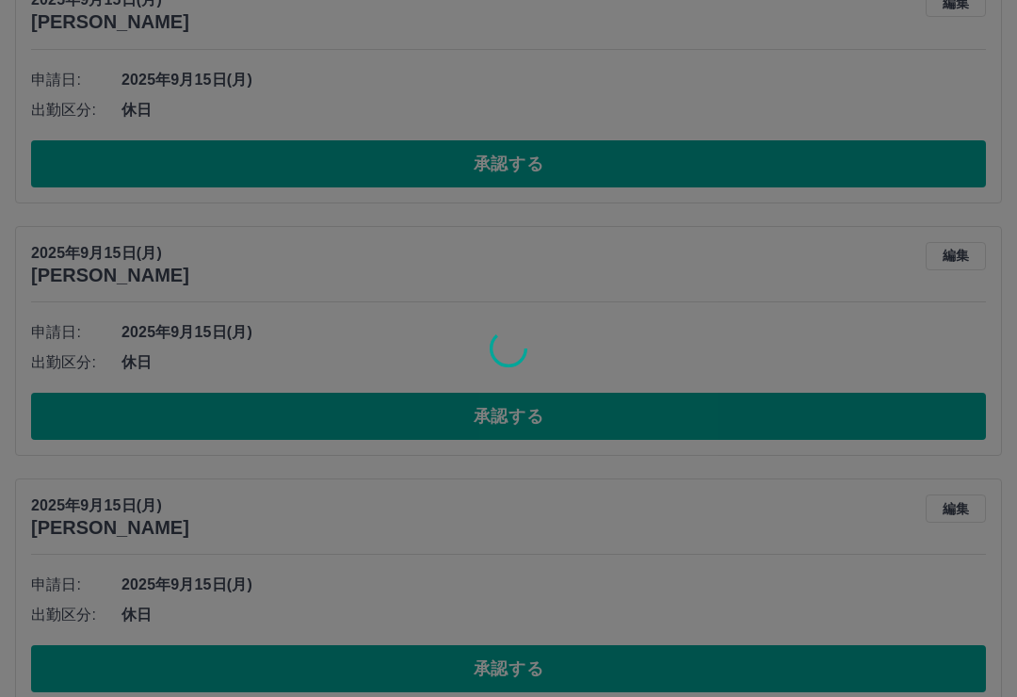
scroll to position [2616, 0]
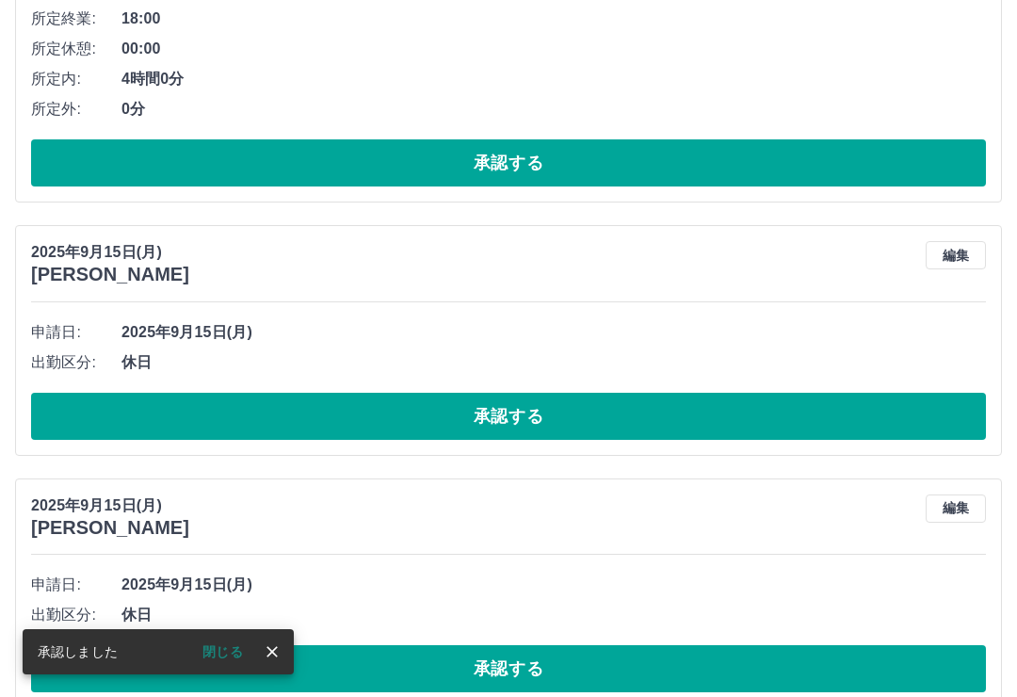
click at [282, 666] on button "close" at bounding box center [272, 651] width 28 height 28
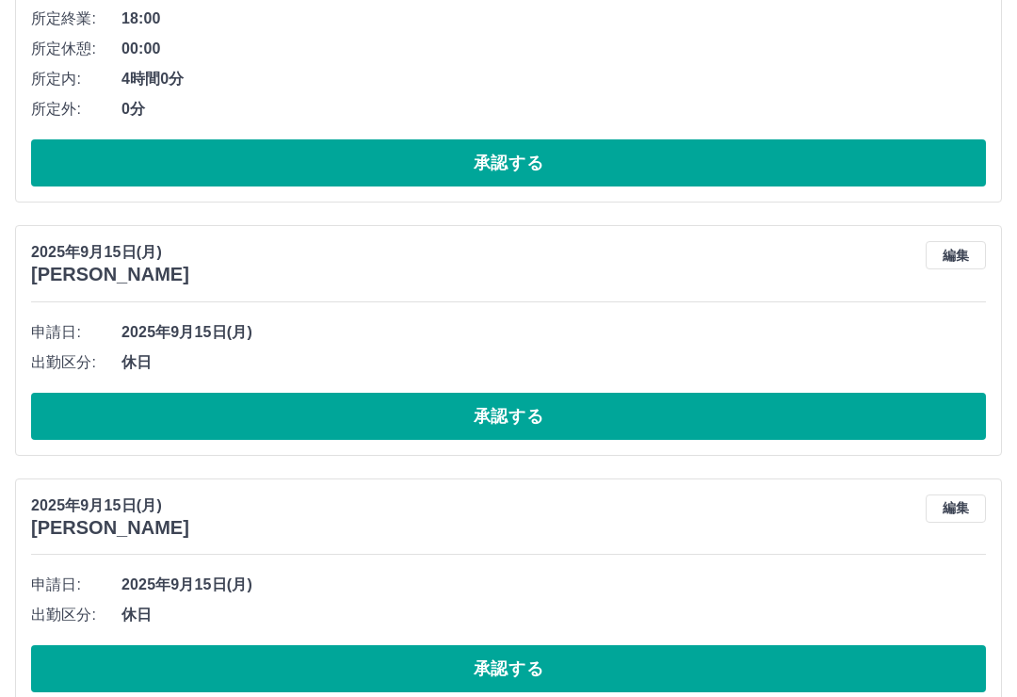
click at [661, 674] on button "承認する" at bounding box center [508, 668] width 955 height 47
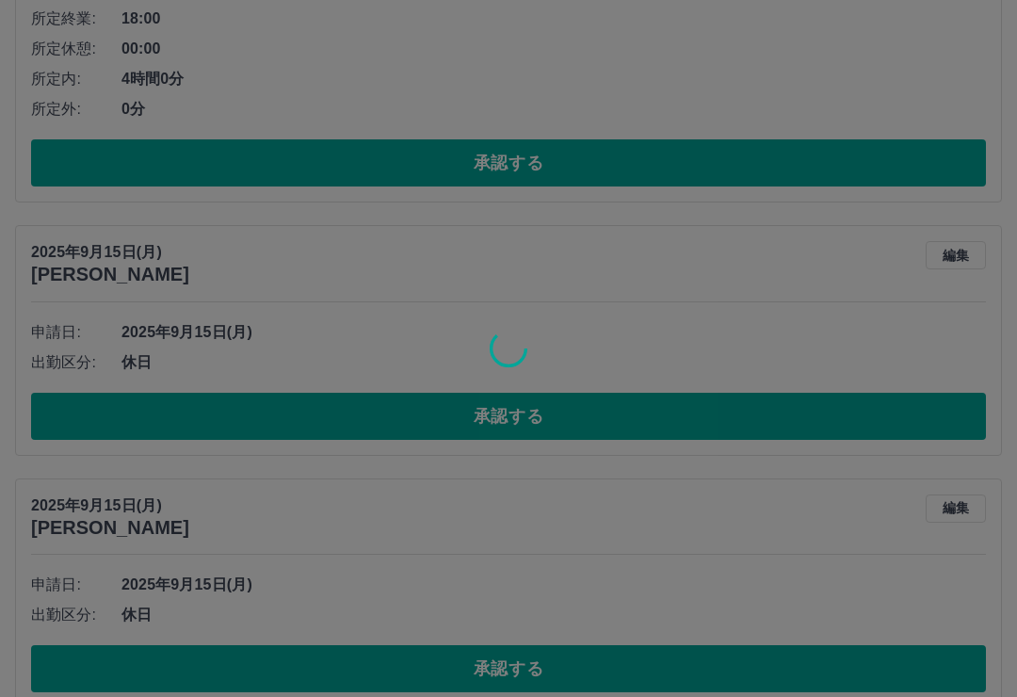
scroll to position [2363, 0]
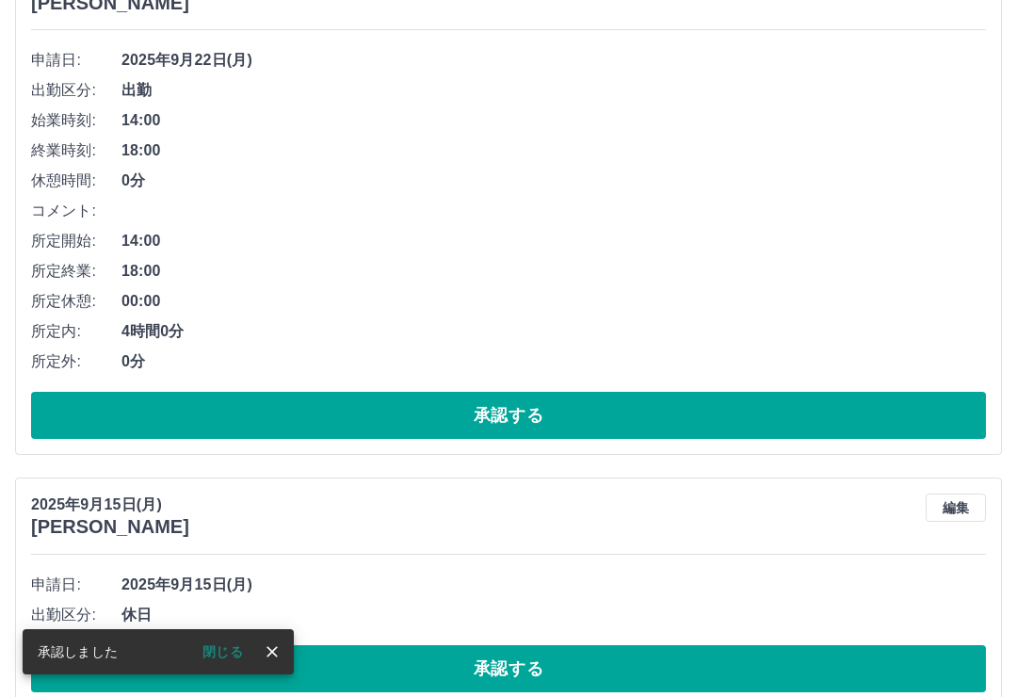
click at [275, 666] on button "close" at bounding box center [272, 651] width 28 height 28
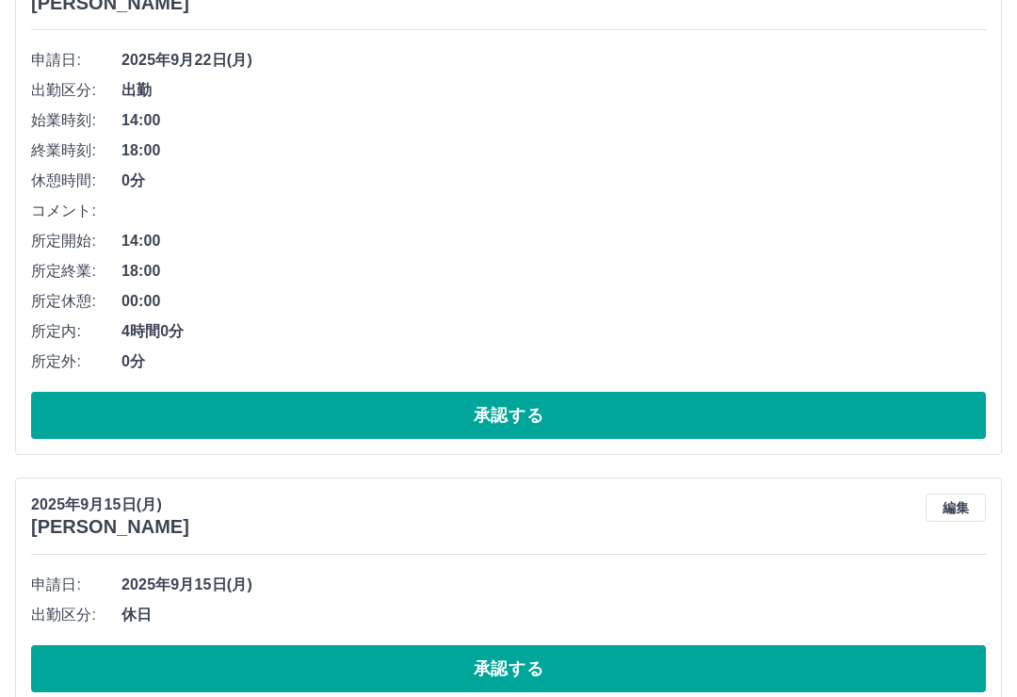
click at [582, 669] on button "承認する" at bounding box center [508, 668] width 955 height 47
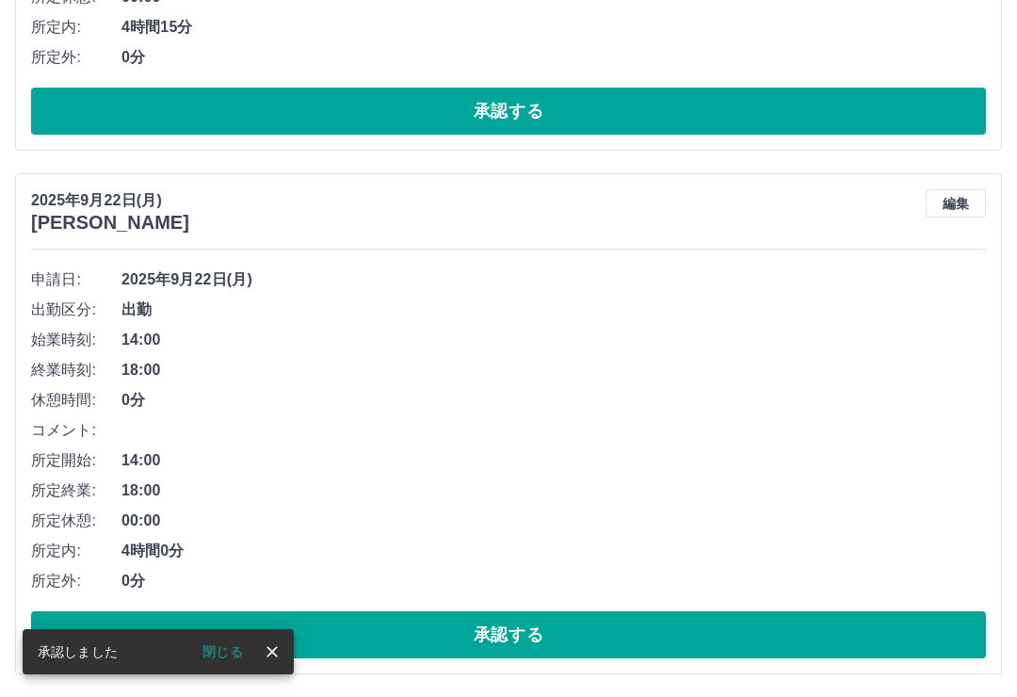
scroll to position [2111, 0]
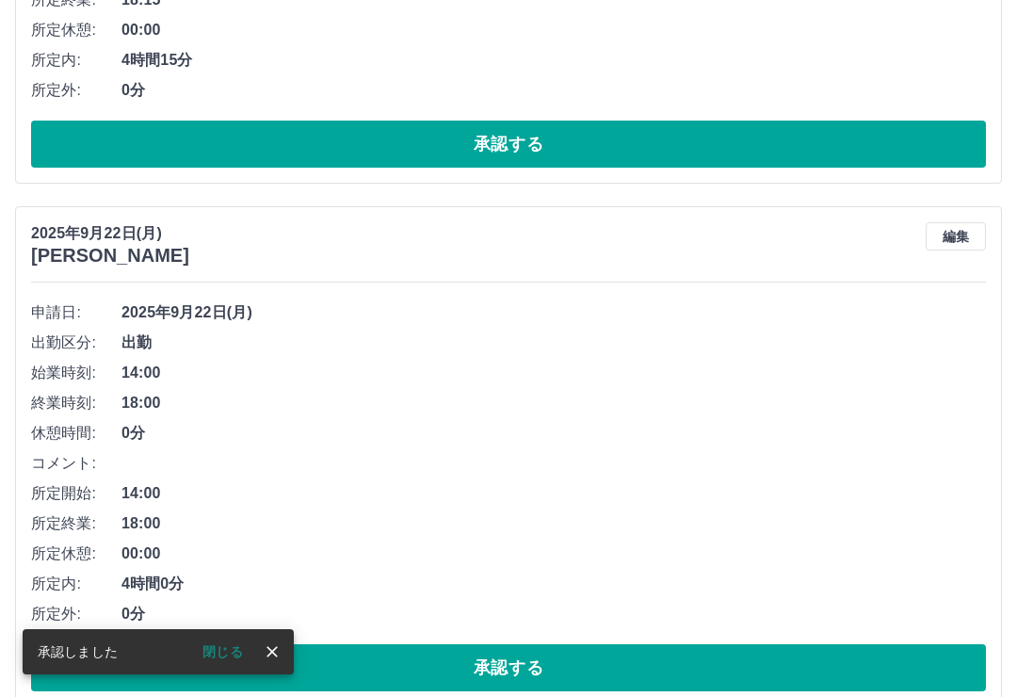
click at [284, 666] on button "close" at bounding box center [272, 651] width 28 height 28
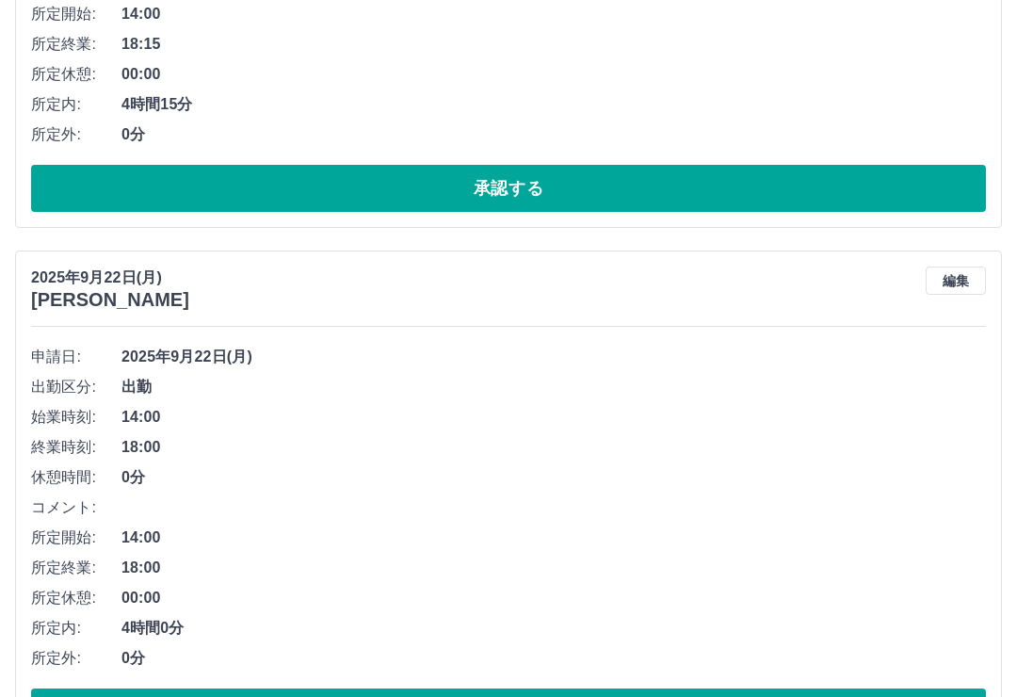
scroll to position [2067, 0]
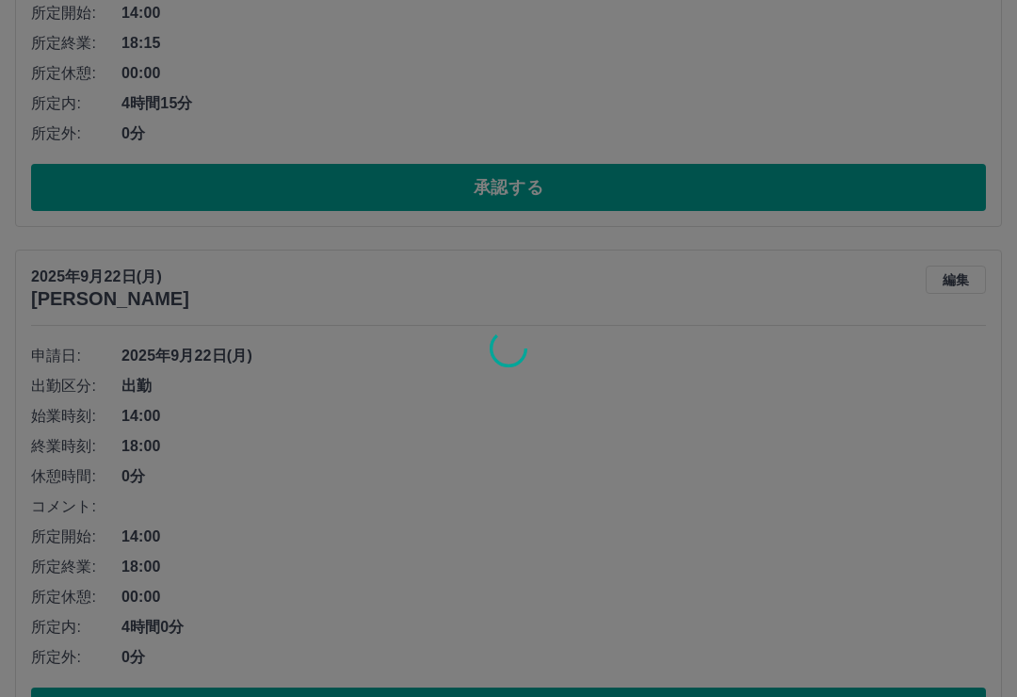
scroll to position [1588, 0]
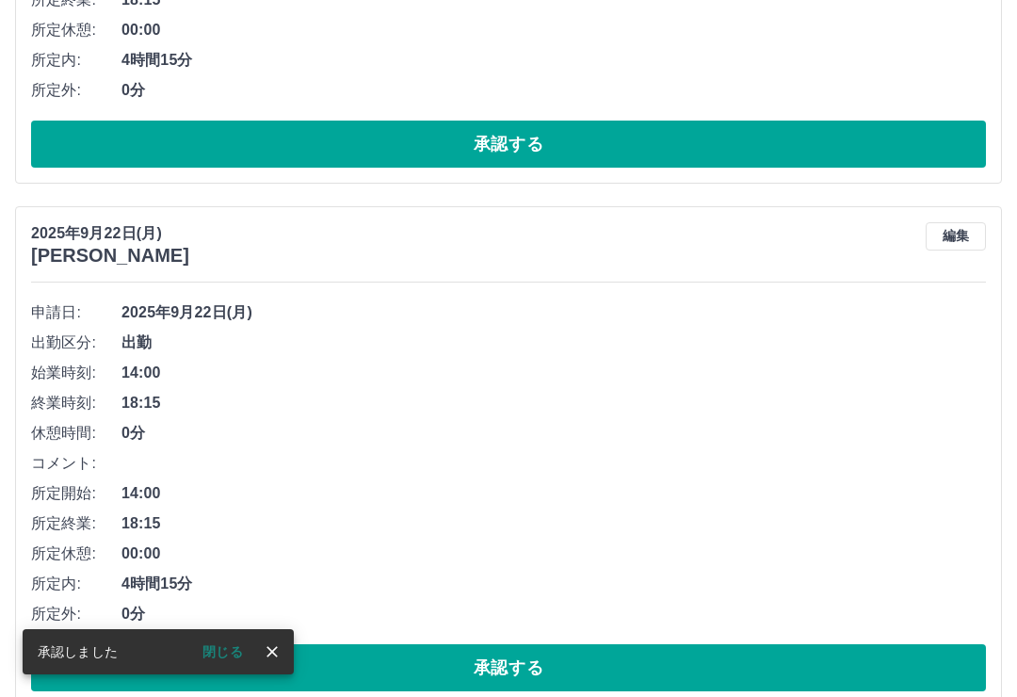
click at [264, 661] on icon "close" at bounding box center [272, 651] width 19 height 19
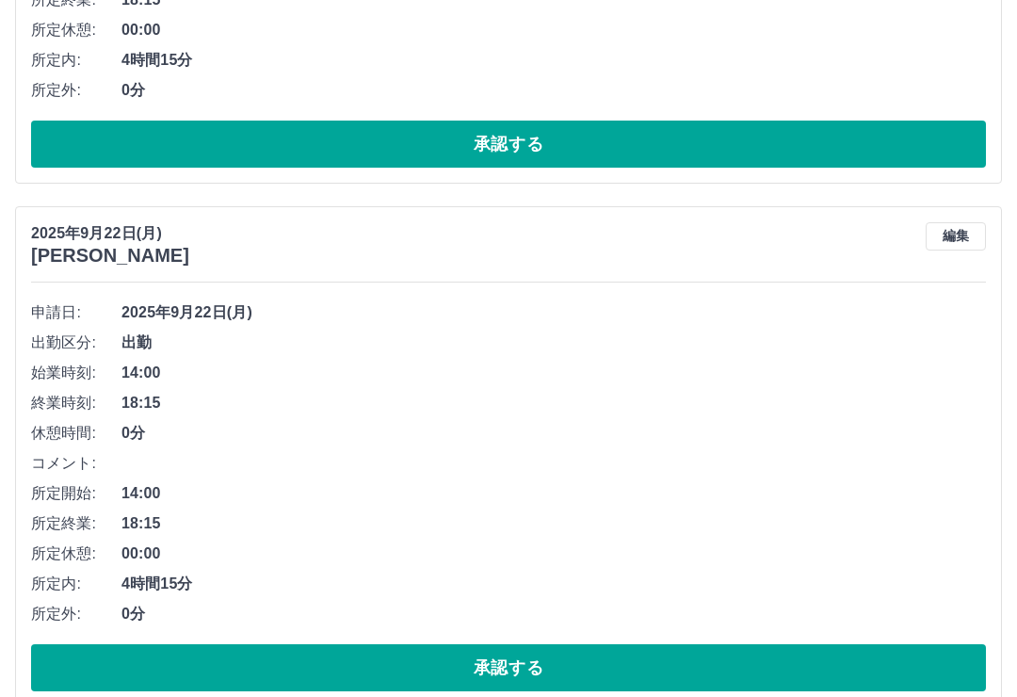
click at [964, 231] on button "編集" at bounding box center [956, 236] width 60 height 28
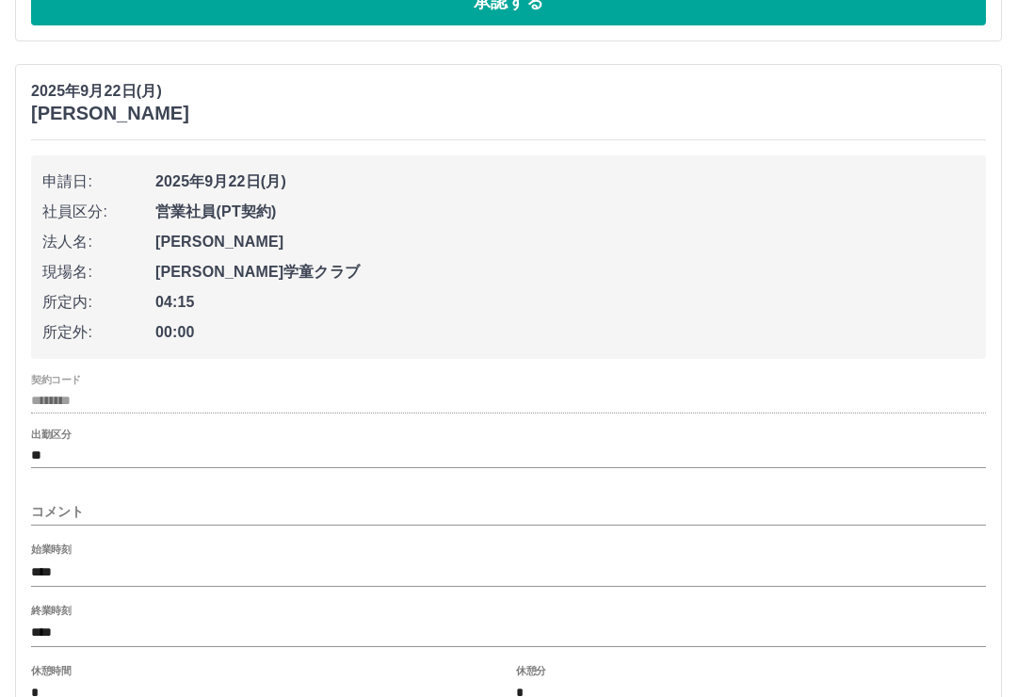
scroll to position [1733, 0]
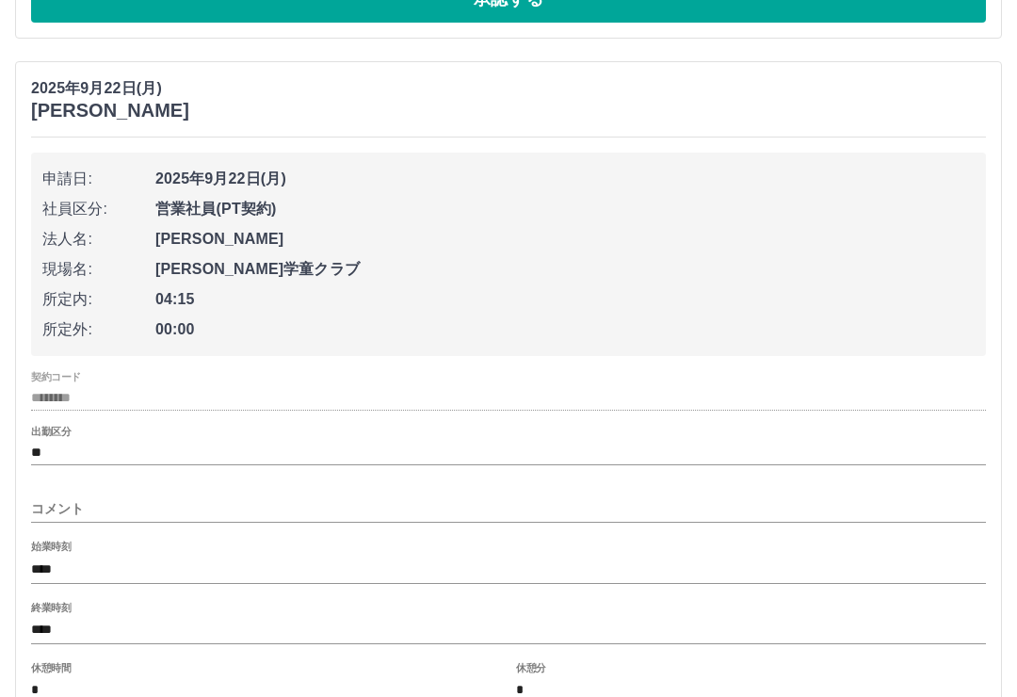
click at [167, 501] on input "コメント" at bounding box center [508, 508] width 955 height 27
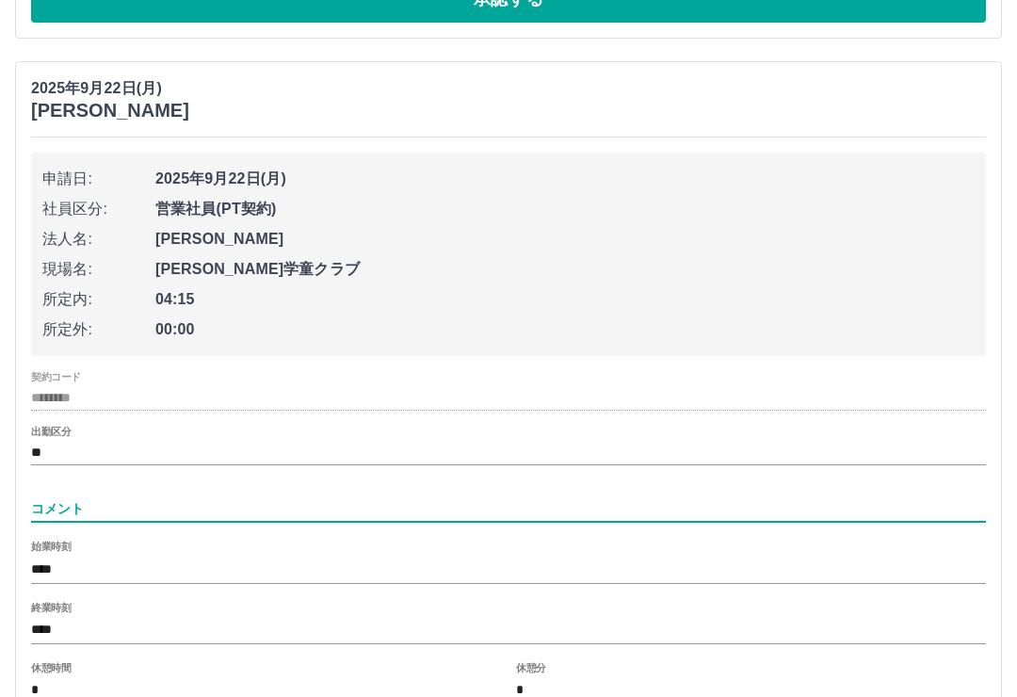
scroll to position [1732, 0]
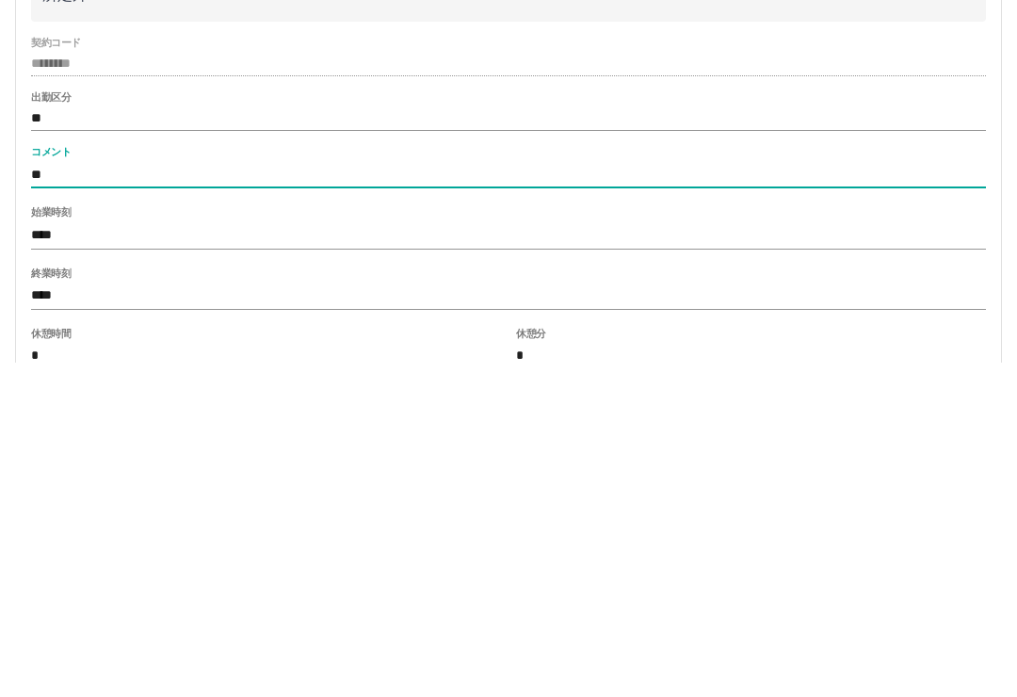
type input "*"
type input "******"
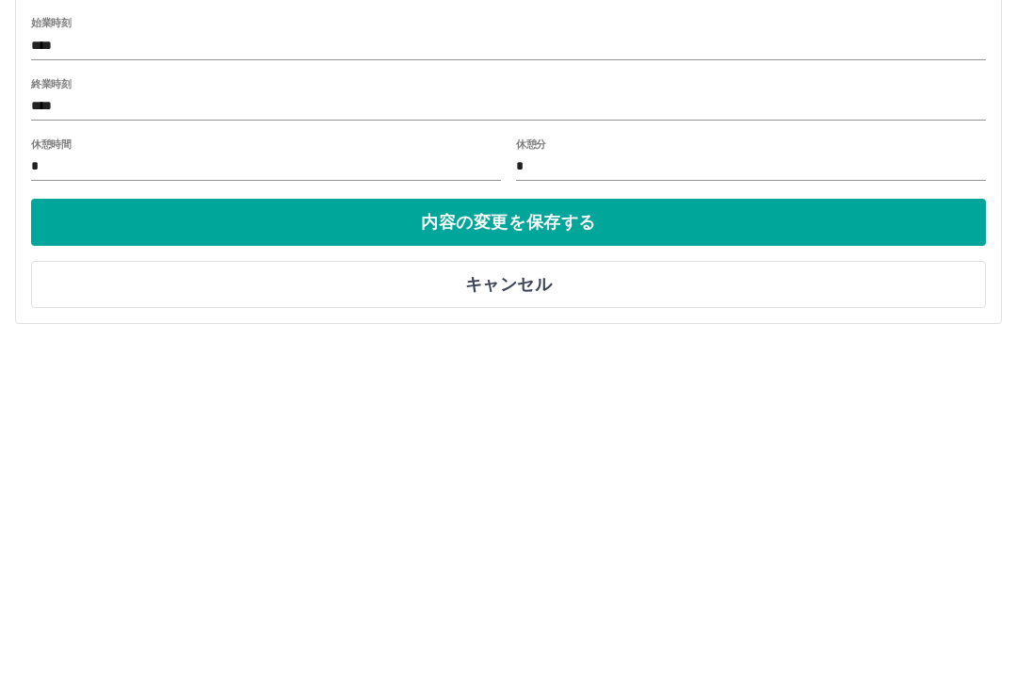
scroll to position [1902, 0]
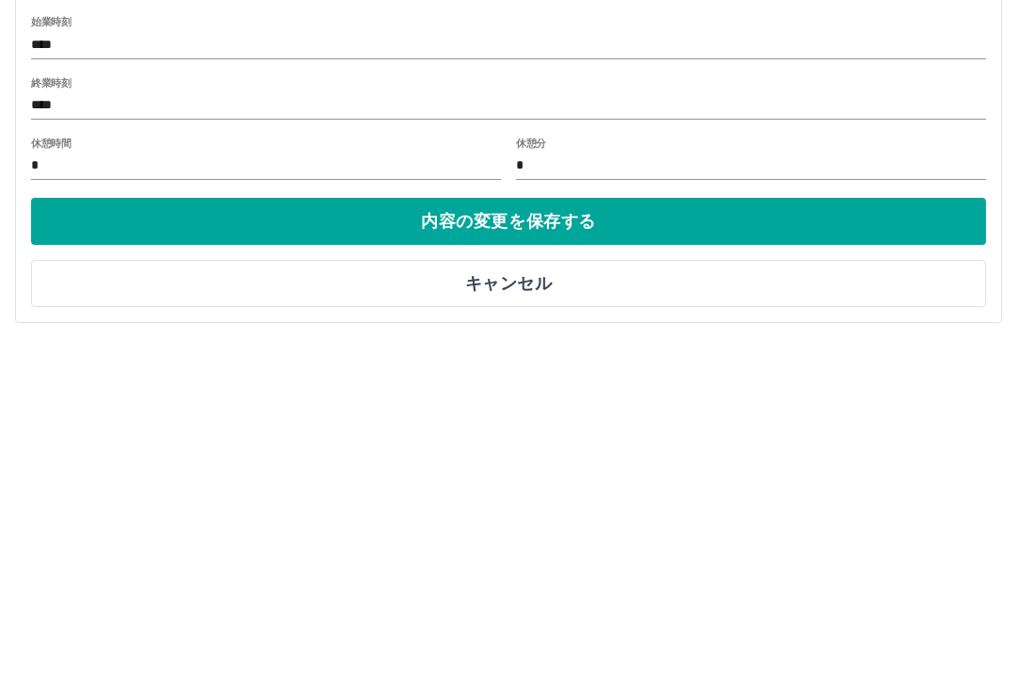
click at [687, 553] on button "内容の変更を保存する" at bounding box center [508, 576] width 955 height 47
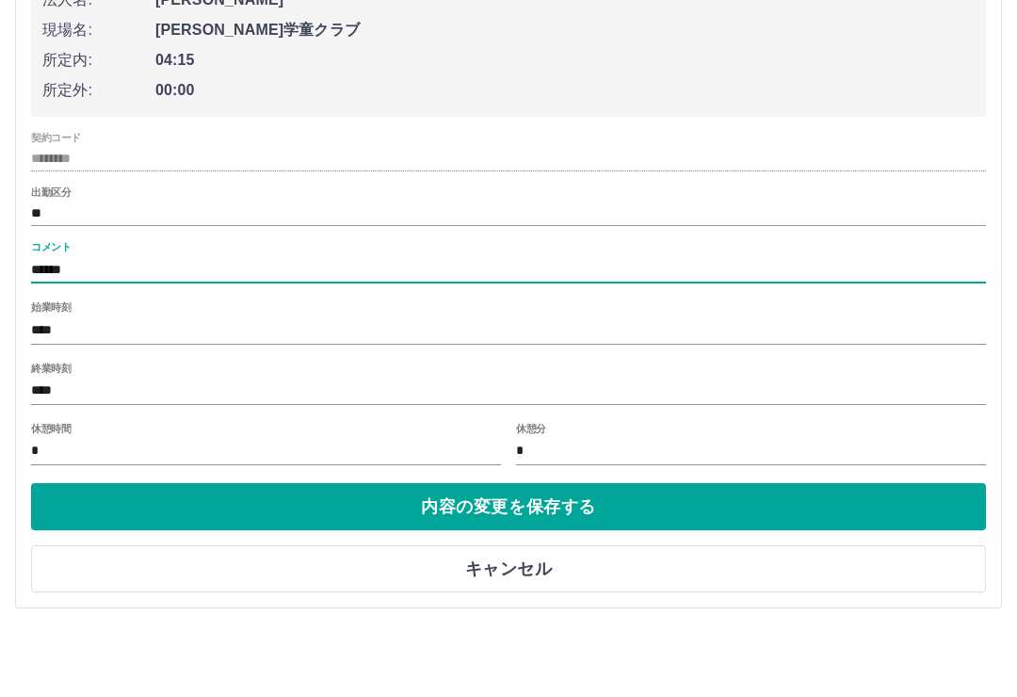
scroll to position [1588, 0]
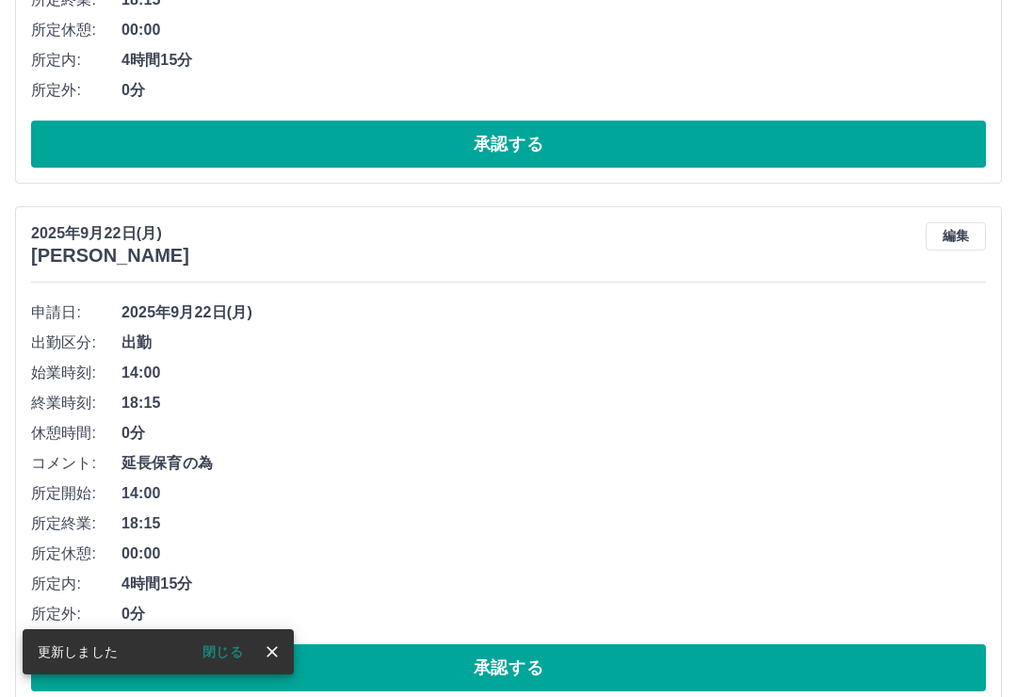
click at [272, 661] on icon "close" at bounding box center [272, 651] width 19 height 19
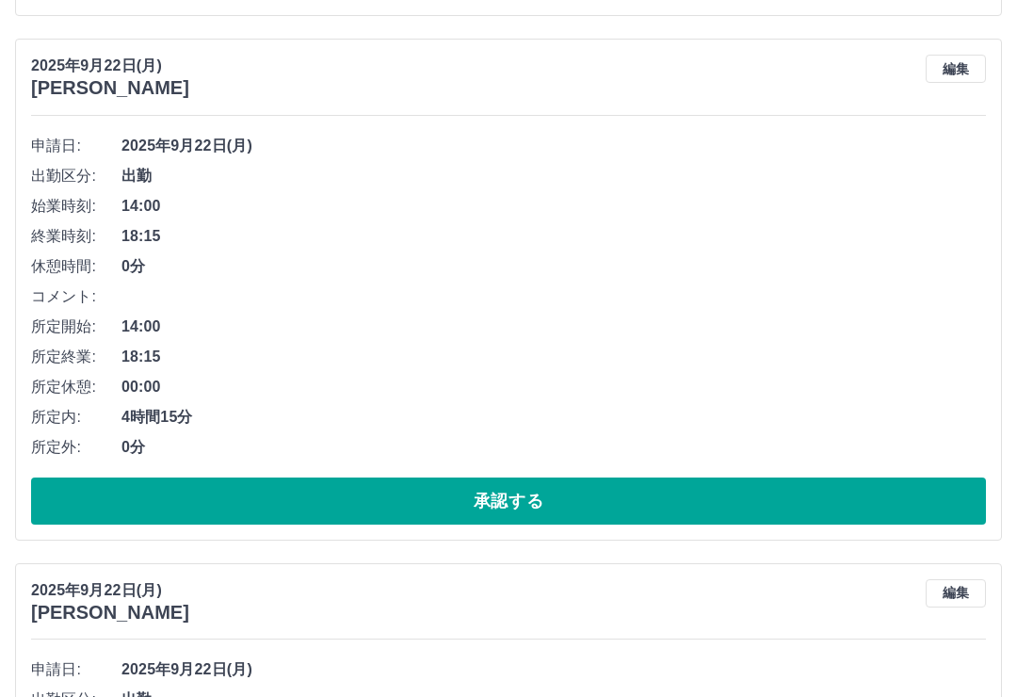
scroll to position [1230, 0]
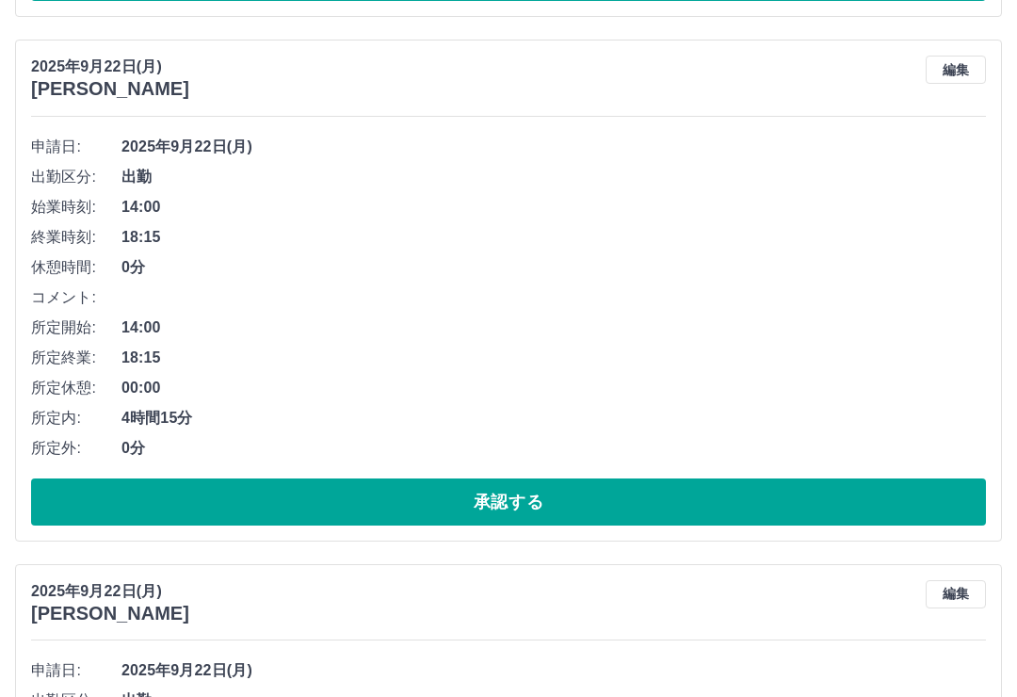
click at [959, 76] on button "編集" at bounding box center [956, 70] width 60 height 28
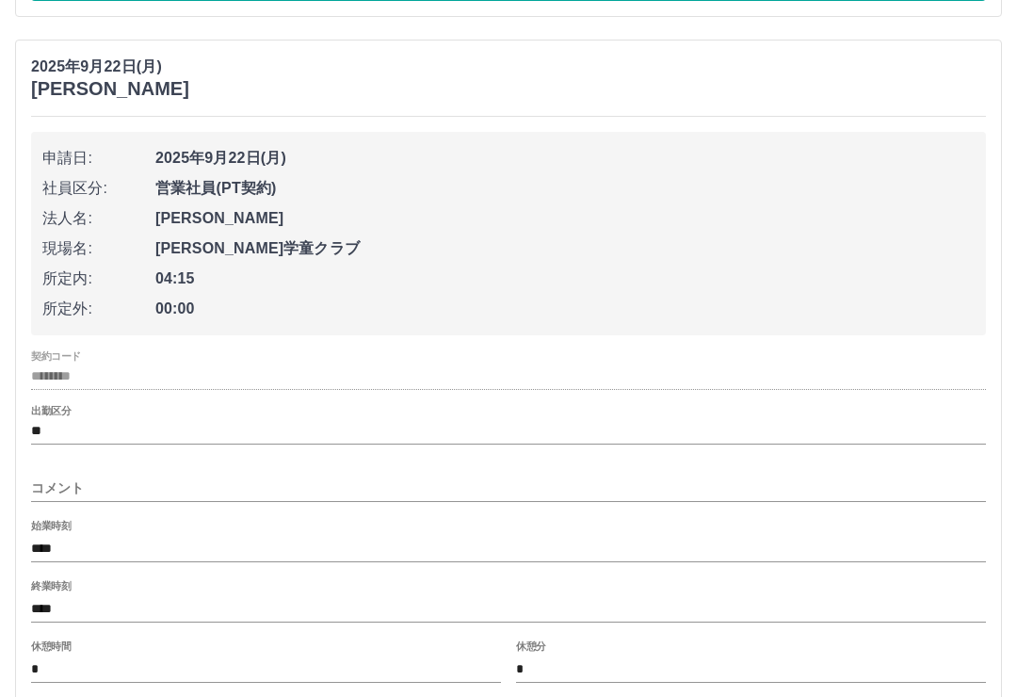
click at [176, 475] on input "コメント" at bounding box center [508, 488] width 955 height 27
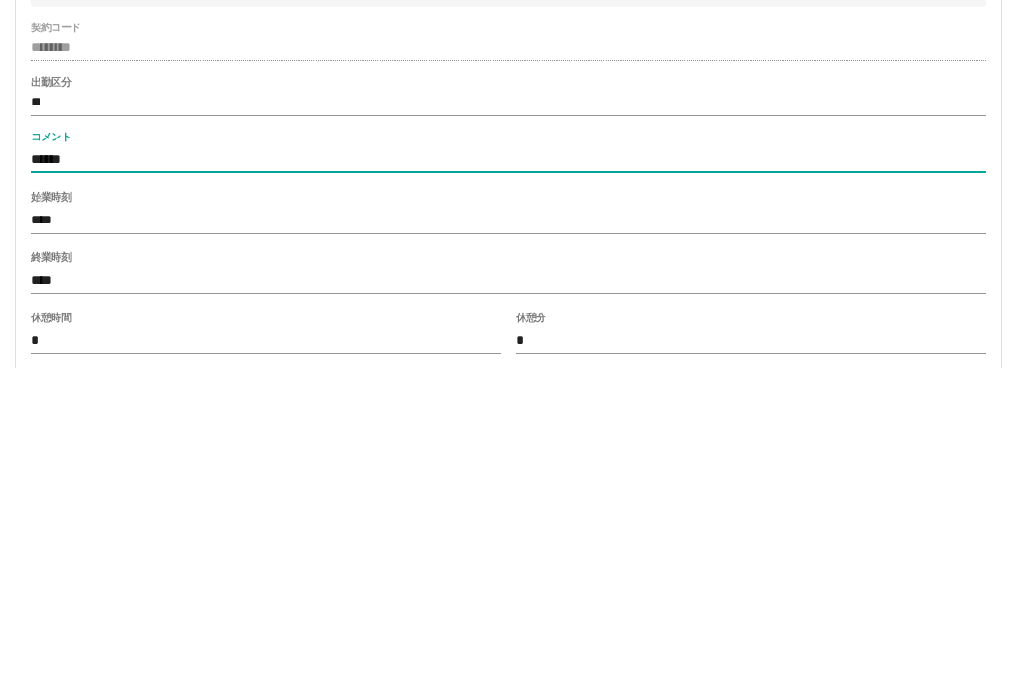
type input "******"
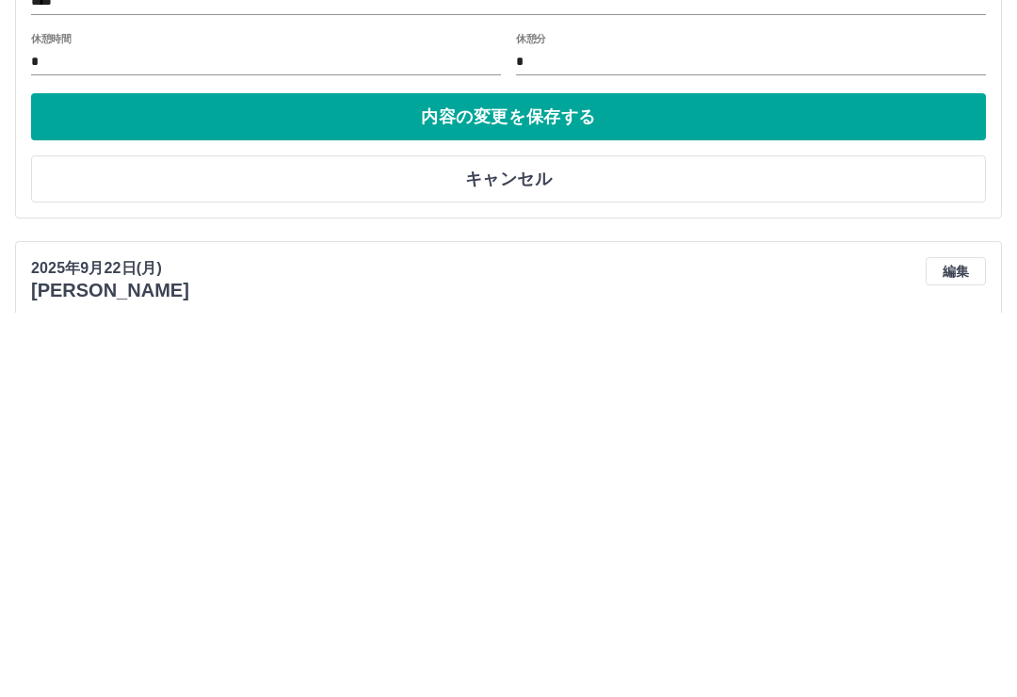
scroll to position [1464, 0]
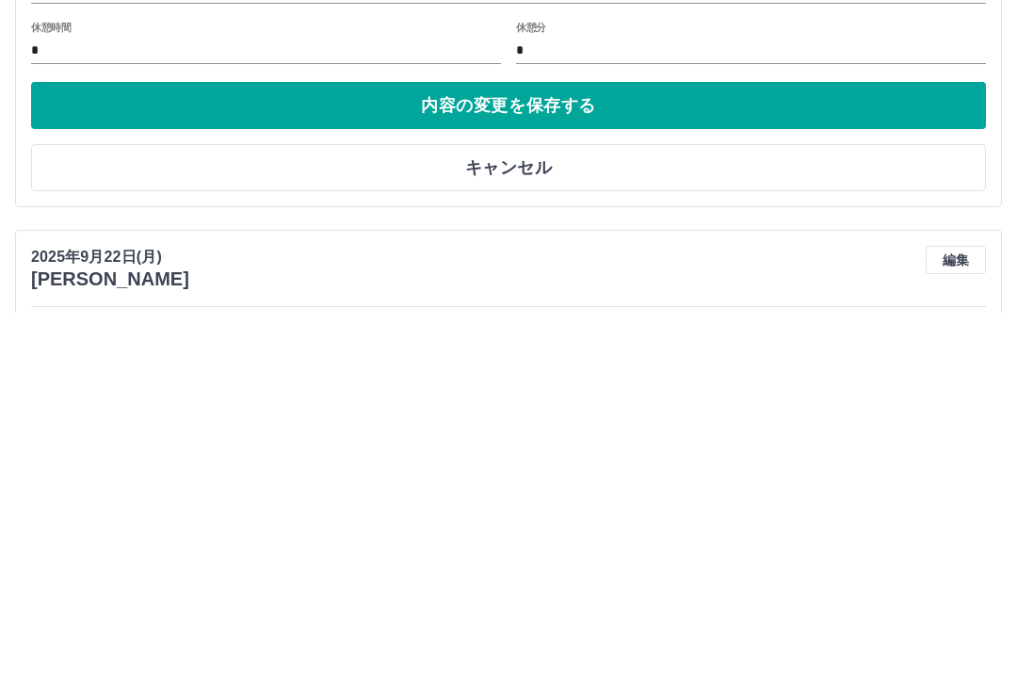
click at [698, 466] on button "内容の変更を保存する" at bounding box center [508, 489] width 955 height 47
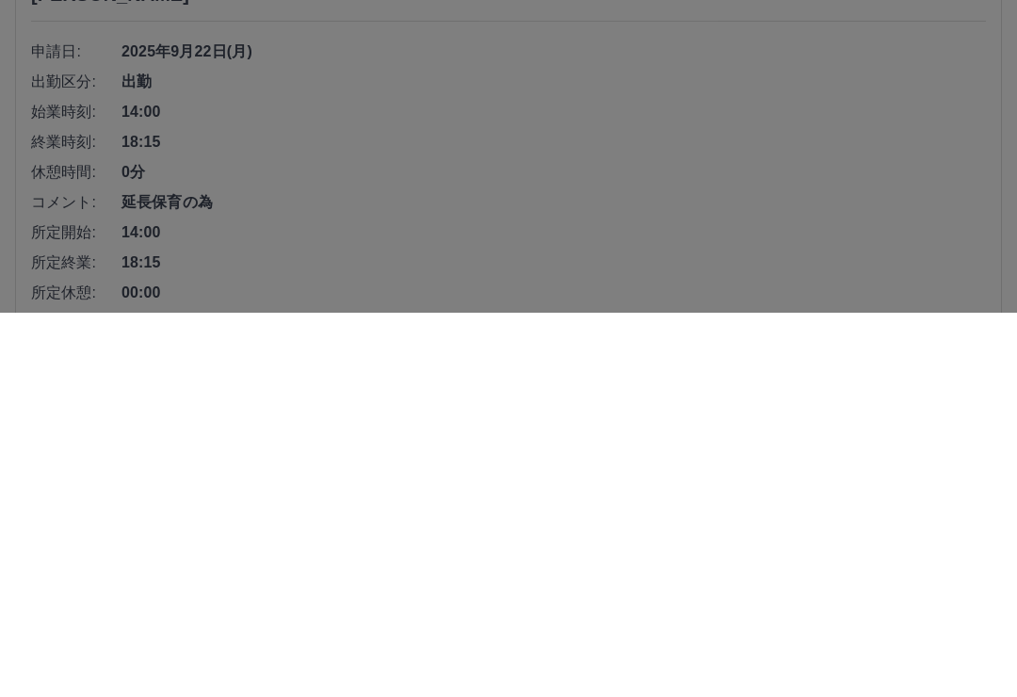
scroll to position [1588, 0]
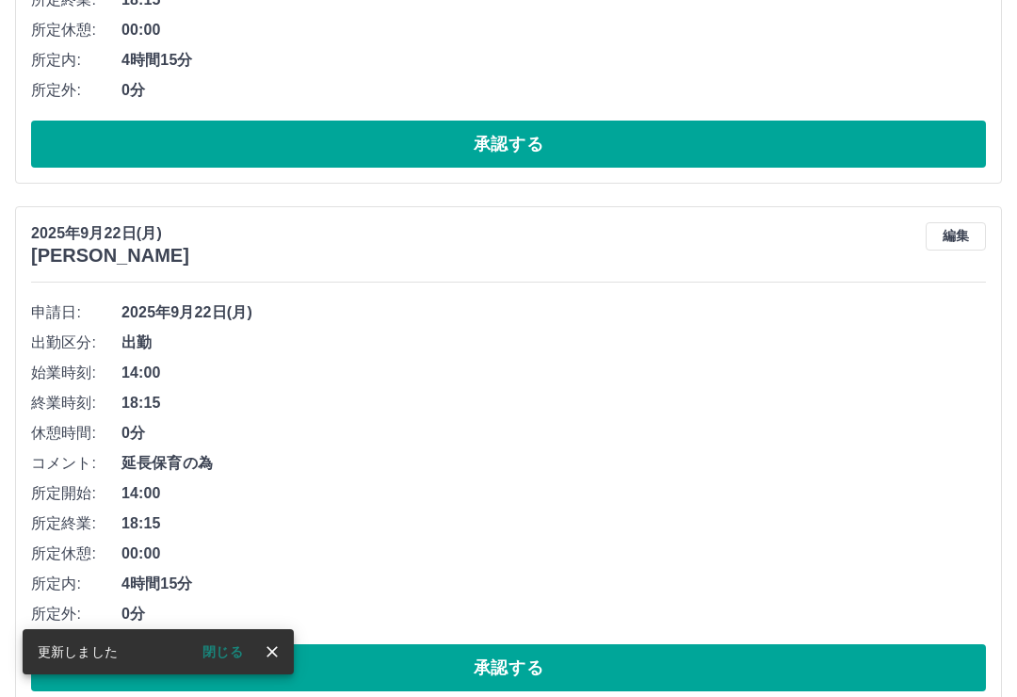
click at [266, 666] on button "close" at bounding box center [272, 651] width 28 height 28
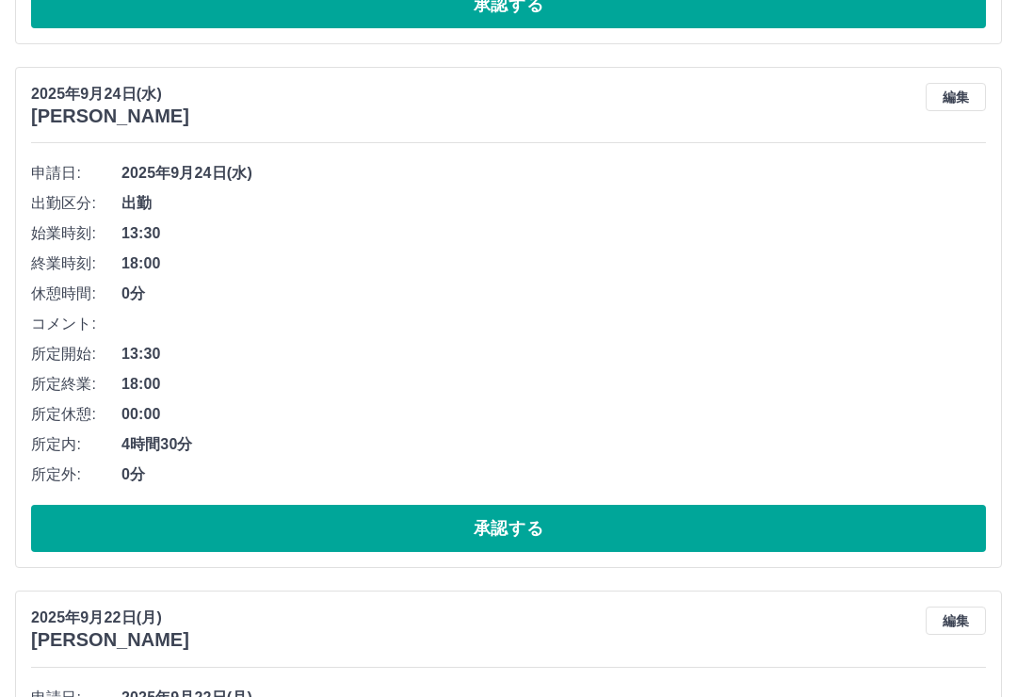
scroll to position [693, 0]
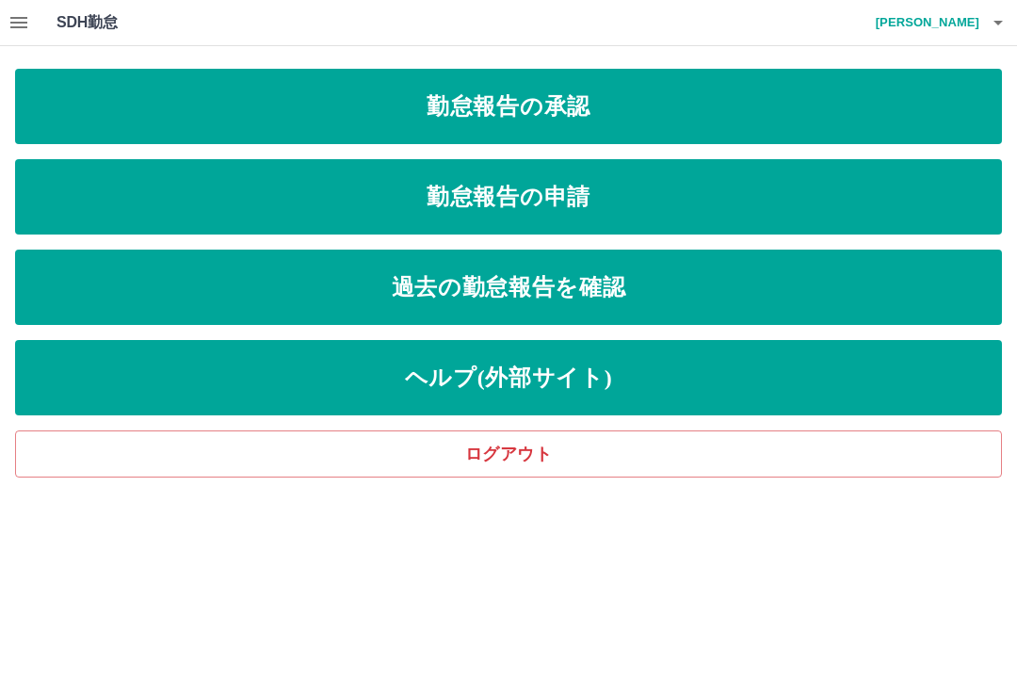
click at [972, 14] on h4 "[PERSON_NAME]" at bounding box center [922, 22] width 113 height 45
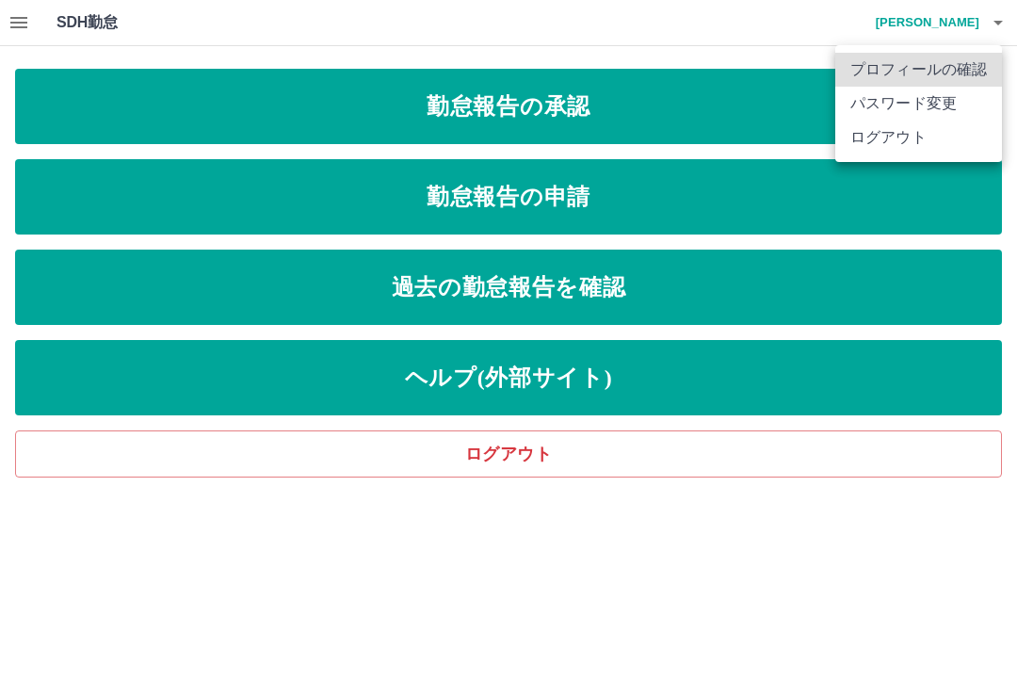
click at [910, 145] on li "ログアウト" at bounding box center [918, 138] width 167 height 34
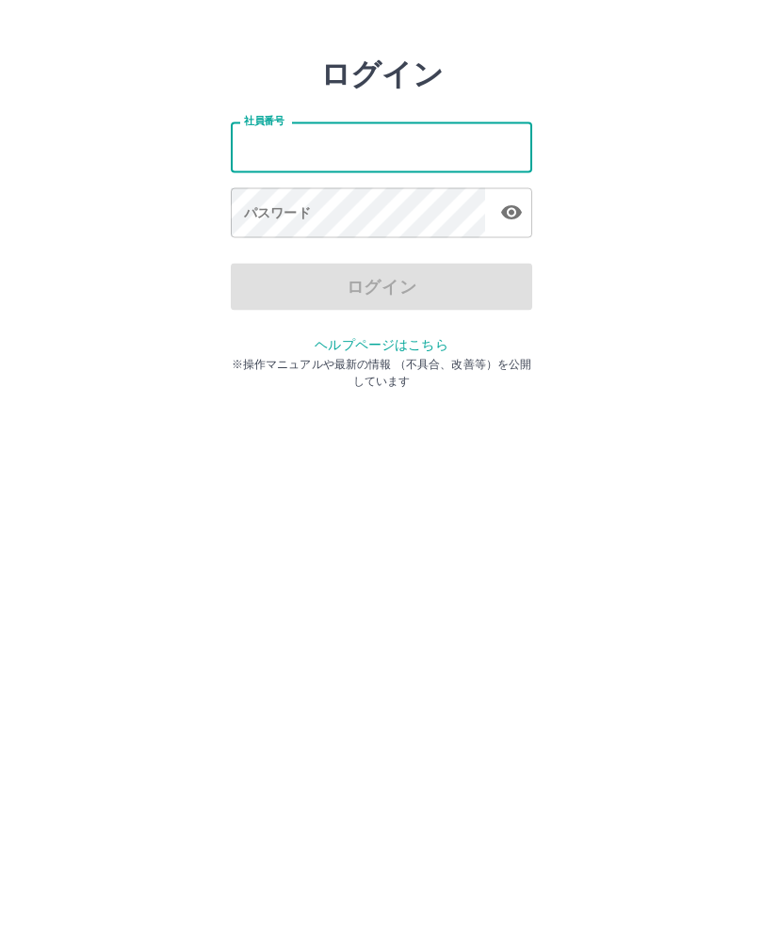
click at [676, 247] on div "ログイン 社員番号 社員番号 パスワード パスワード ログイン ヘルプページはこちら ※操作マニュアルや最新の情報 （不具合、改善等）を公開しています" at bounding box center [381, 269] width 763 height 301
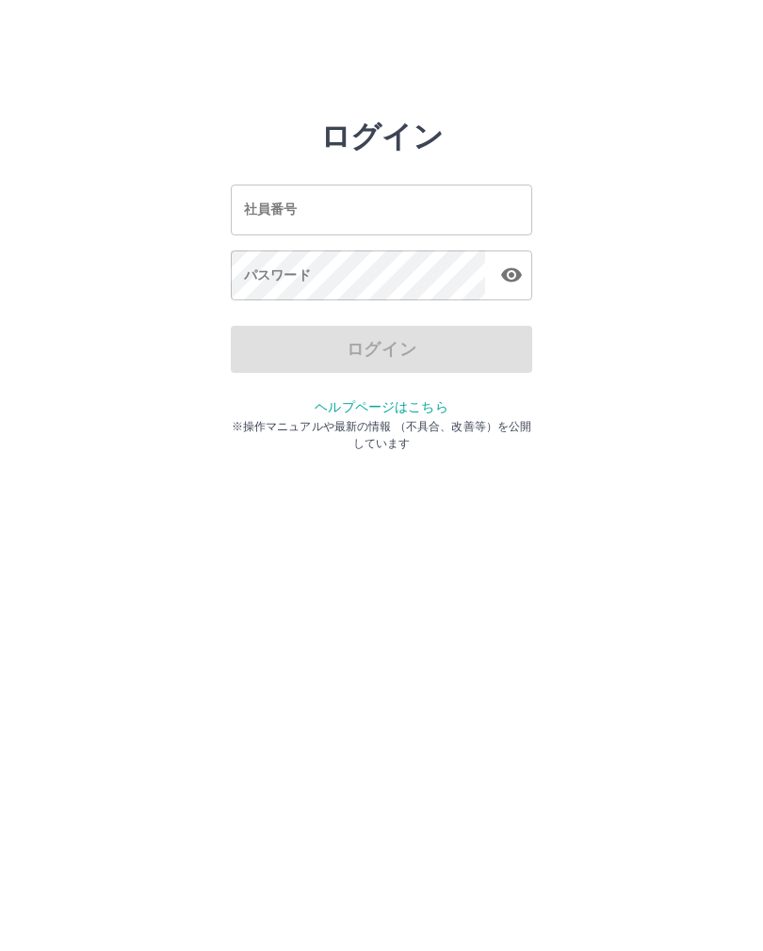
click at [463, 214] on input "社員番号" at bounding box center [381, 210] width 301 height 50
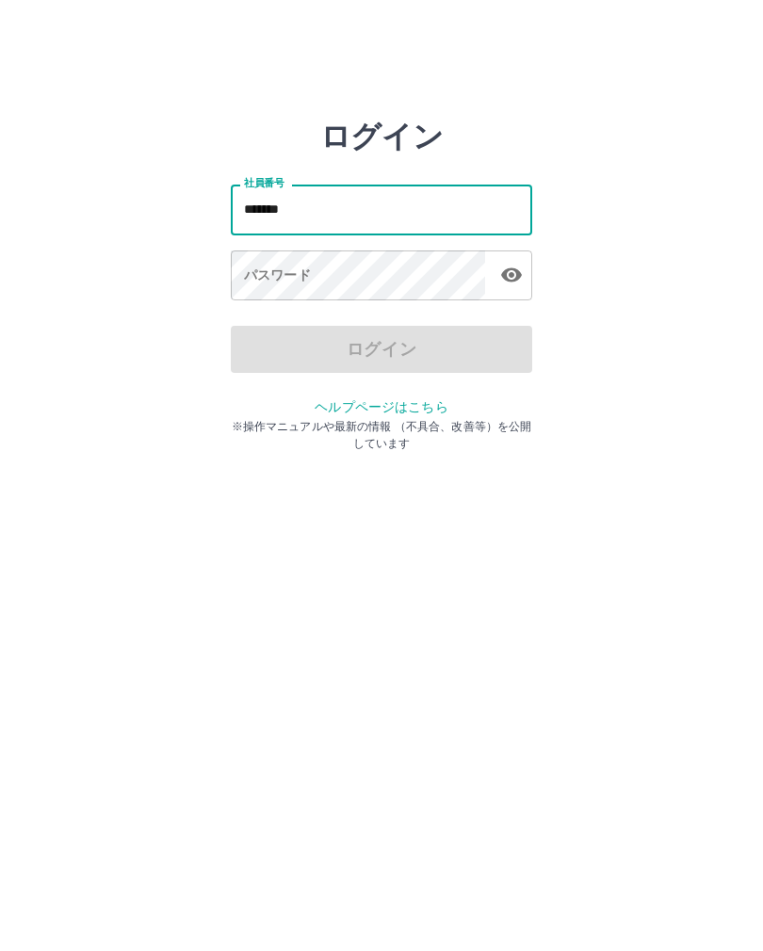
type input "*******"
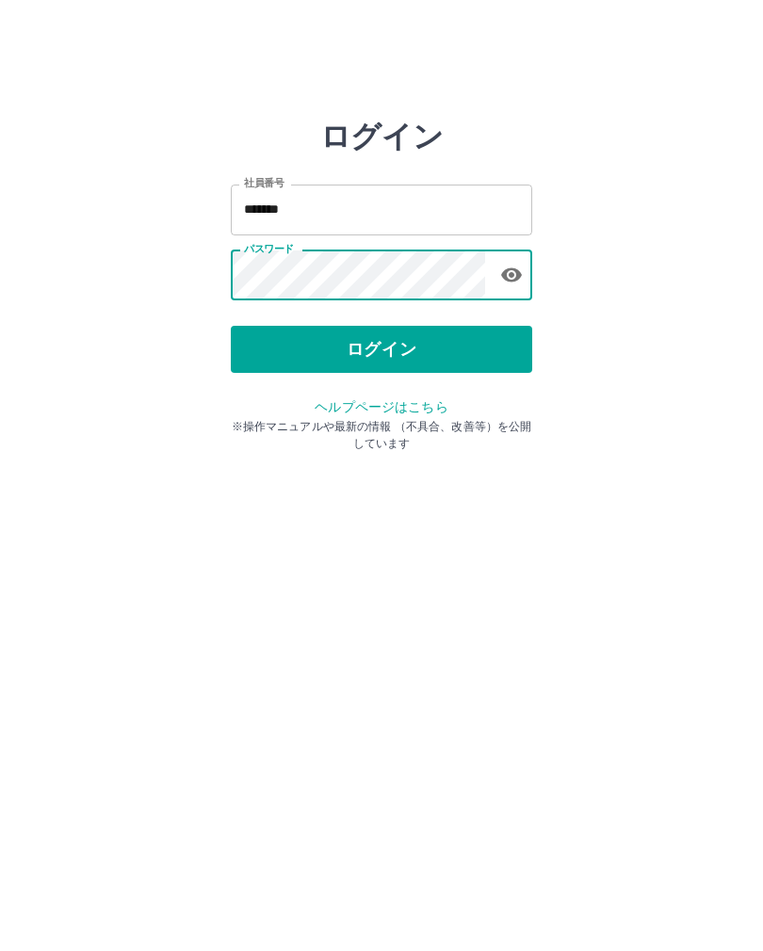
click at [468, 330] on button "ログイン" at bounding box center [381, 349] width 301 height 47
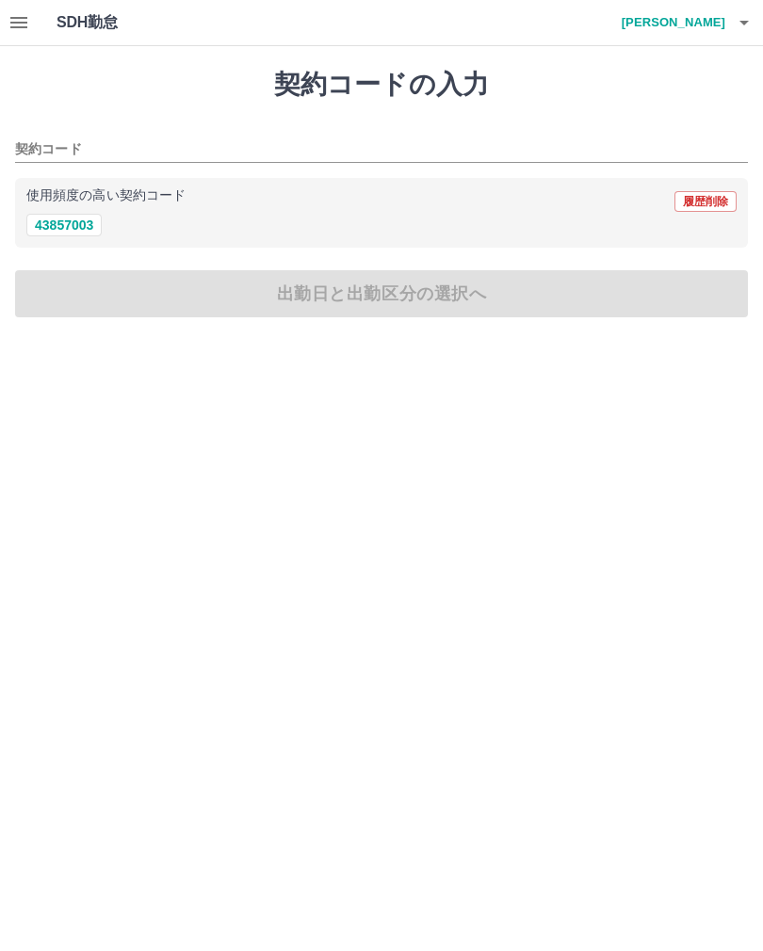
click at [89, 233] on button "43857003" at bounding box center [63, 225] width 75 height 23
type input "********"
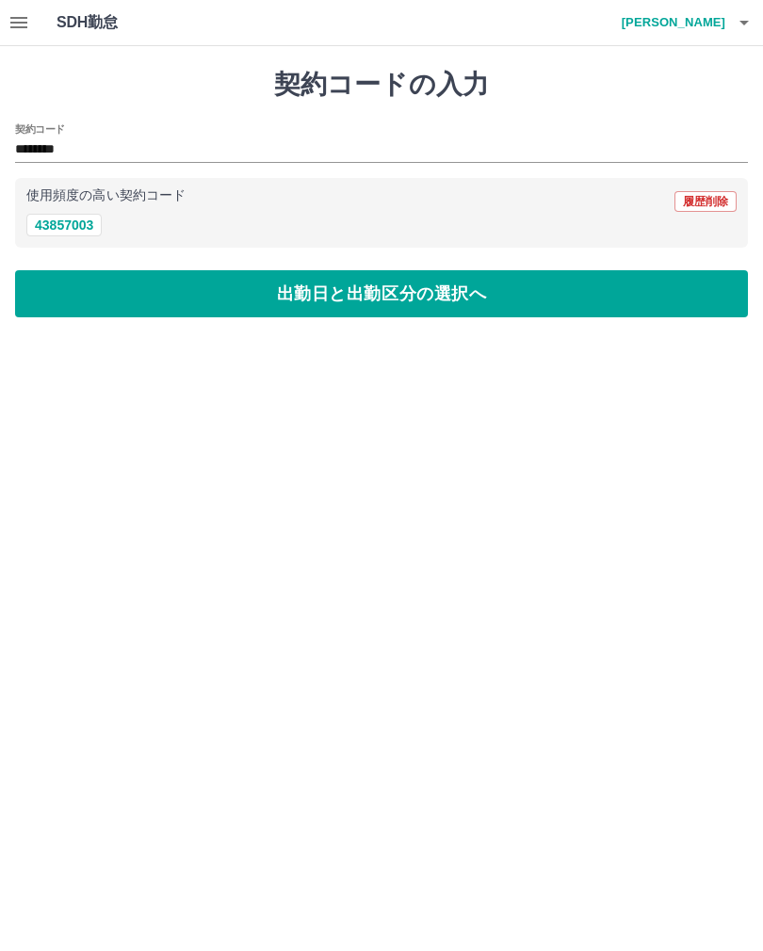
click at [250, 313] on button "出勤日と出勤区分の選択へ" at bounding box center [381, 293] width 733 height 47
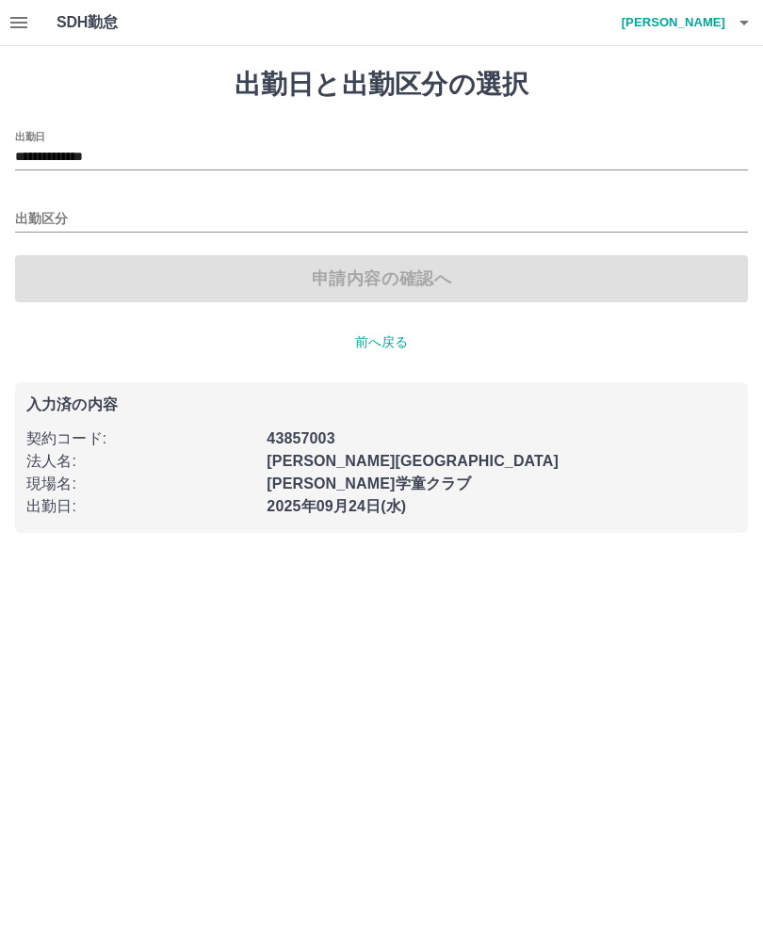
click at [329, 208] on input "出勤区分" at bounding box center [381, 220] width 733 height 24
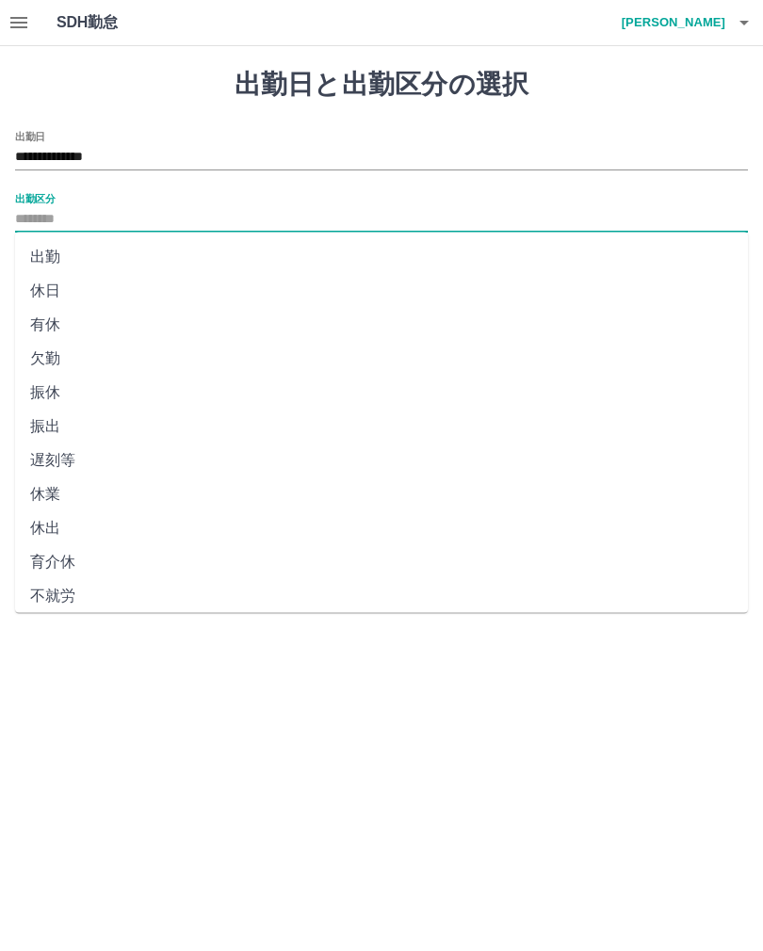
click at [86, 243] on li "出勤" at bounding box center [381, 257] width 733 height 34
type input "**"
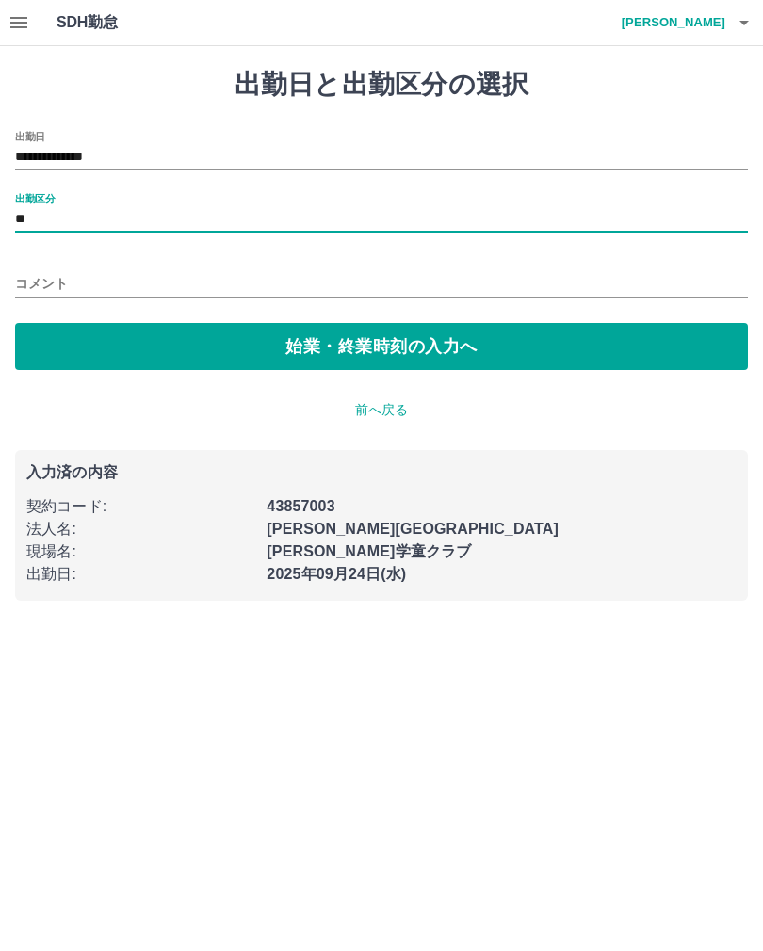
click at [336, 349] on button "始業・終業時刻の入力へ" at bounding box center [381, 346] width 733 height 47
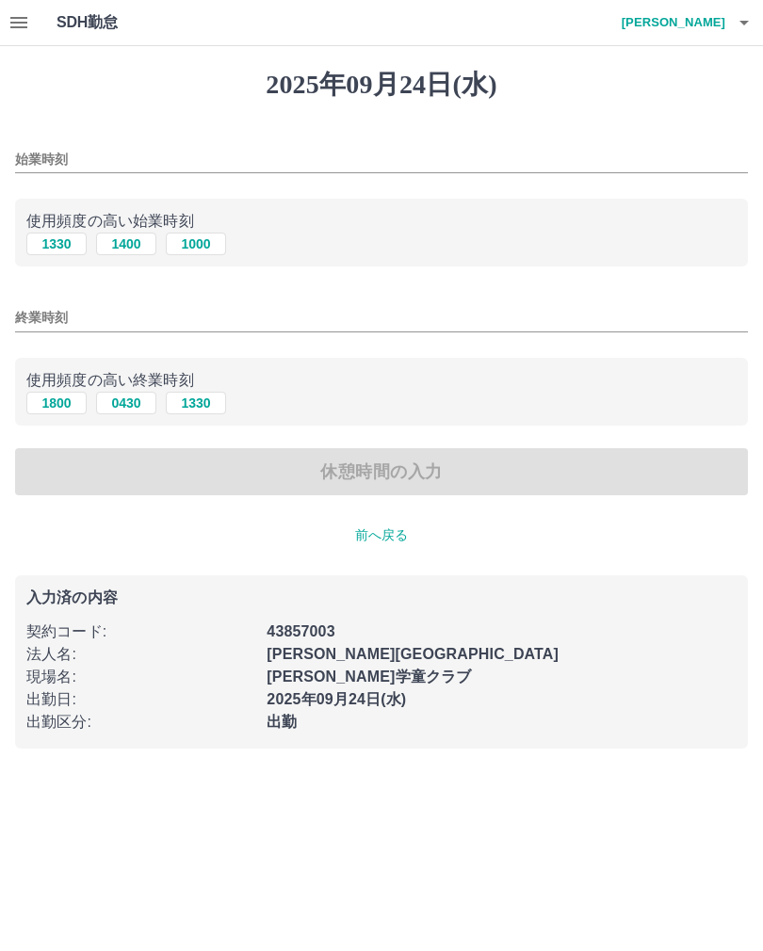
click at [136, 252] on button "1400" at bounding box center [126, 244] width 60 height 23
type input "****"
click at [53, 403] on button "1800" at bounding box center [56, 403] width 60 height 23
type input "****"
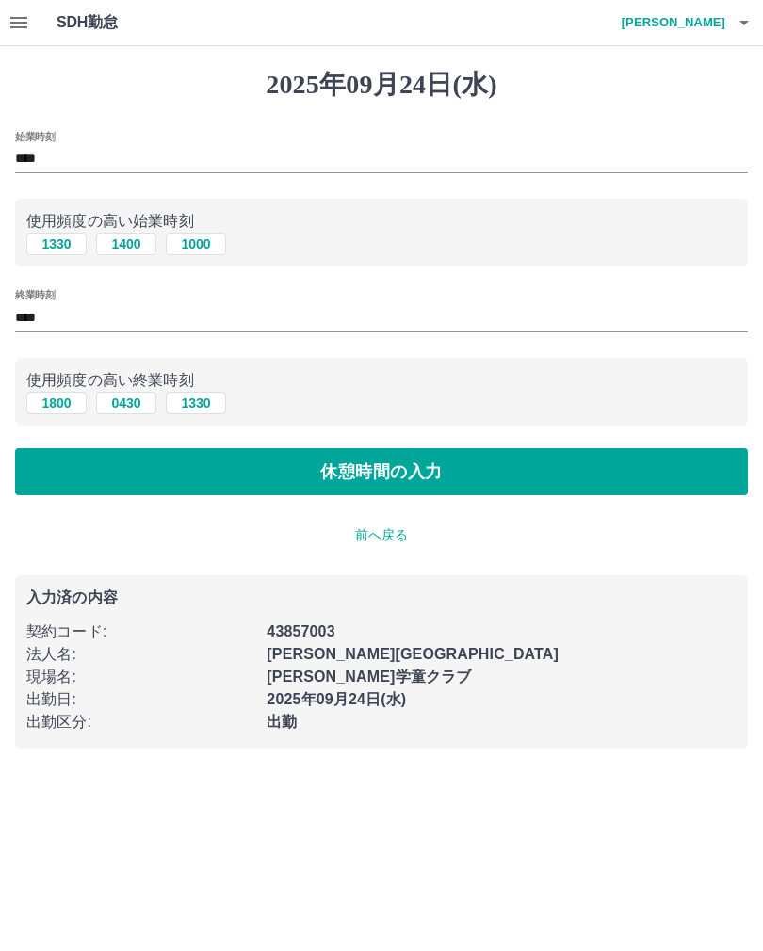
click at [223, 464] on button "休憩時間の入力" at bounding box center [381, 471] width 733 height 47
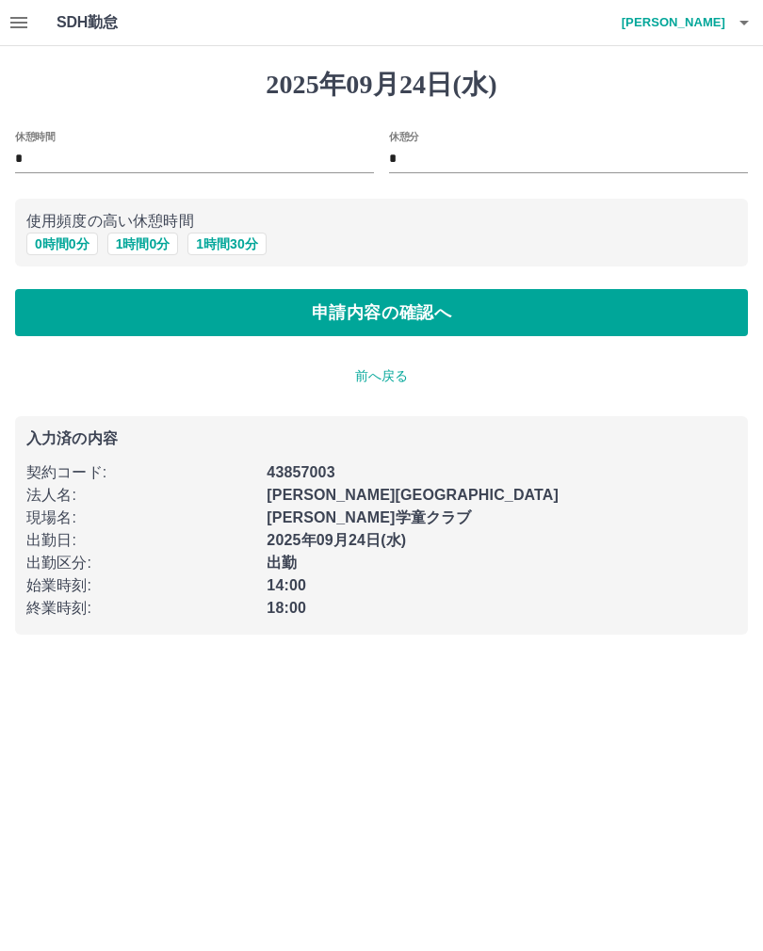
click at [229, 307] on button "申請内容の確認へ" at bounding box center [381, 312] width 733 height 47
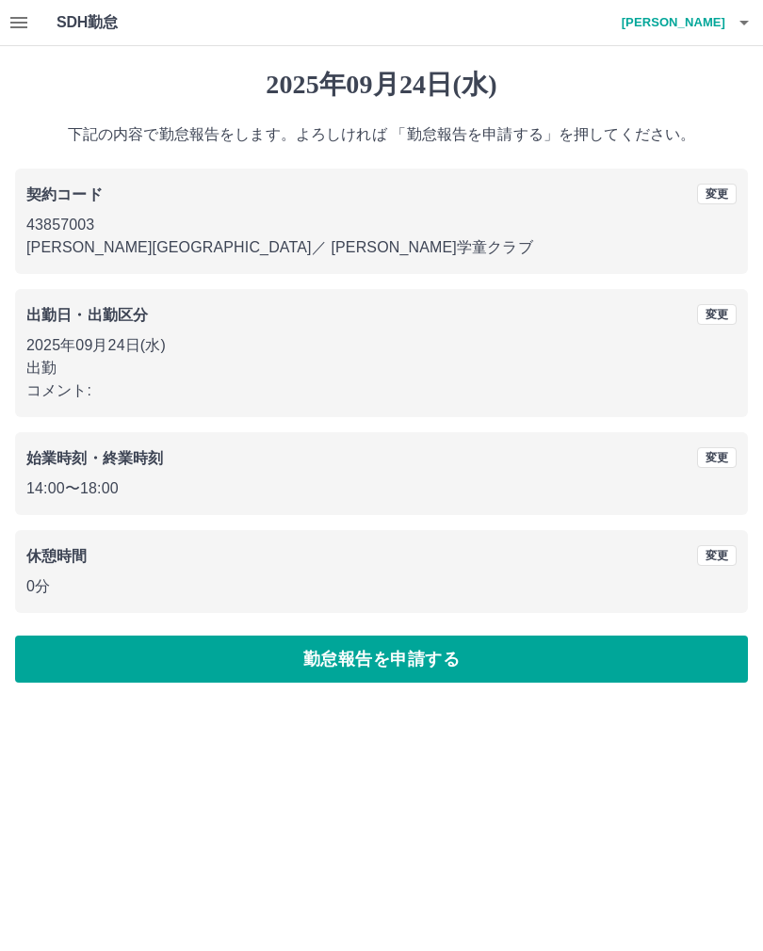
click at [308, 674] on button "勤怠報告を申請する" at bounding box center [381, 659] width 733 height 47
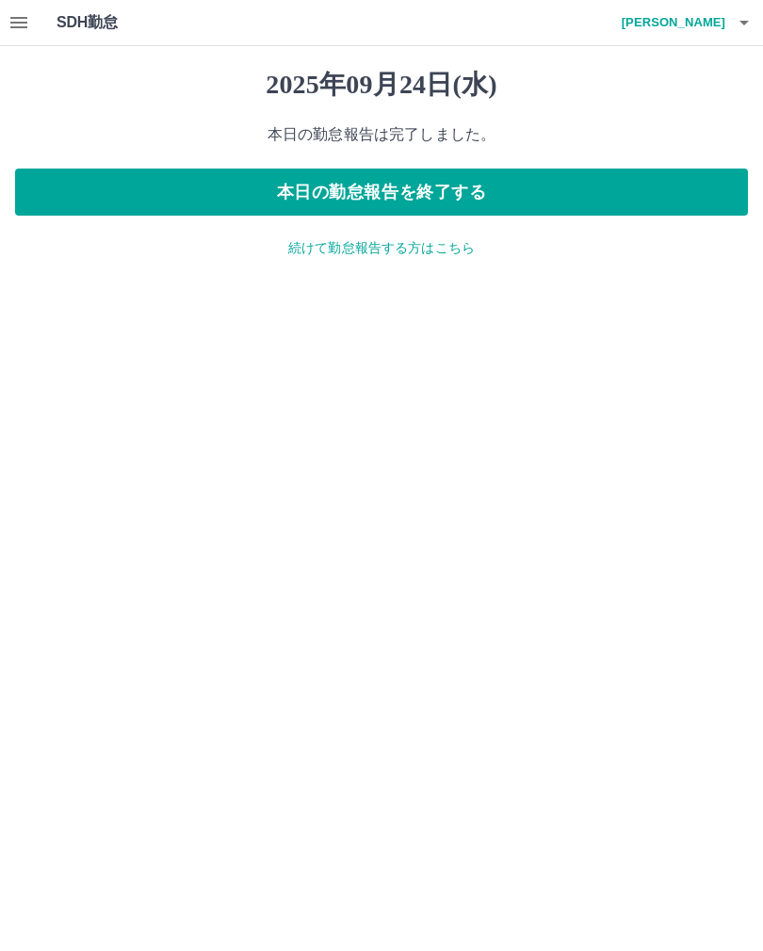
click at [564, 151] on div "[DATE] 本日の勤怠報告は完了しました。 本日の勤怠報告を終了する 続けて勤怠報告する方はこちら" at bounding box center [381, 163] width 763 height 234
click at [563, 151] on div "[DATE] 本日の勤怠報告は完了しました。 本日の勤怠報告を終了する 続けて勤怠報告する方はこちら" at bounding box center [381, 163] width 763 height 234
click at [611, 197] on button "本日の勤怠報告を終了する" at bounding box center [381, 192] width 733 height 47
